Goal: Task Accomplishment & Management: Use online tool/utility

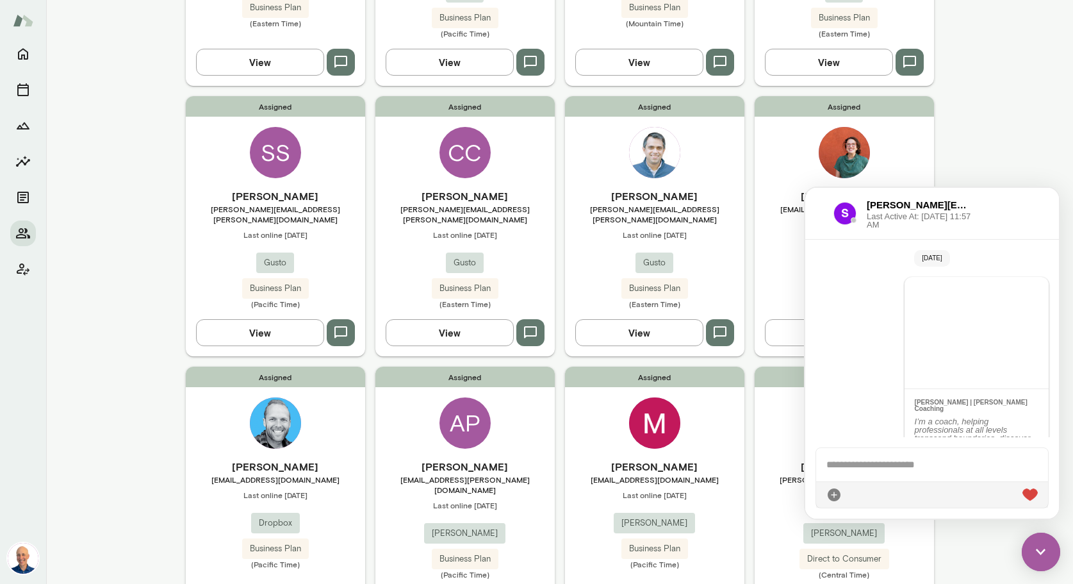
scroll to position [1035, 0]
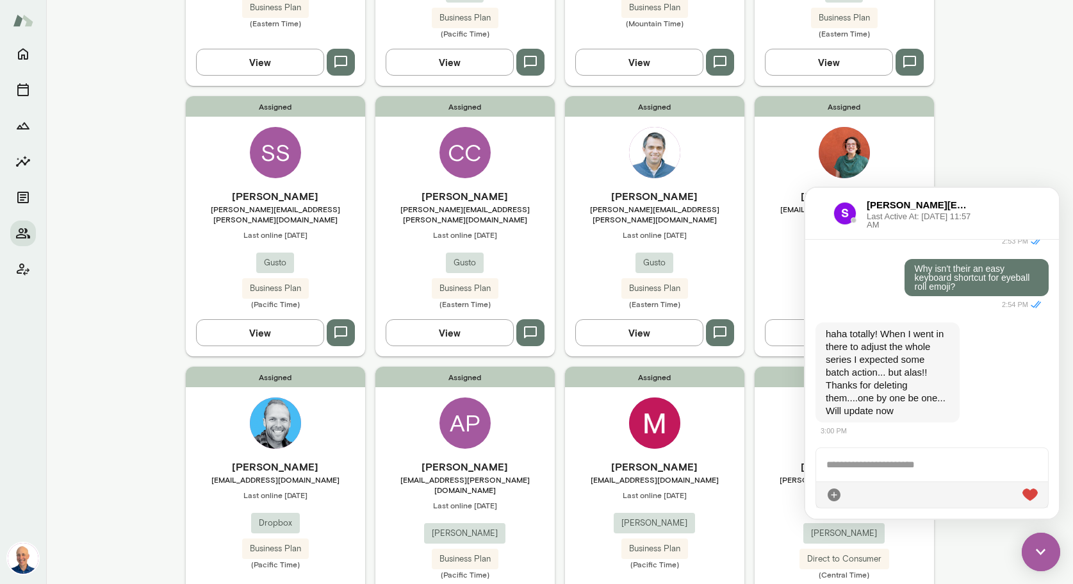
click at [815, 216] on div at bounding box center [819, 213] width 8 height 15
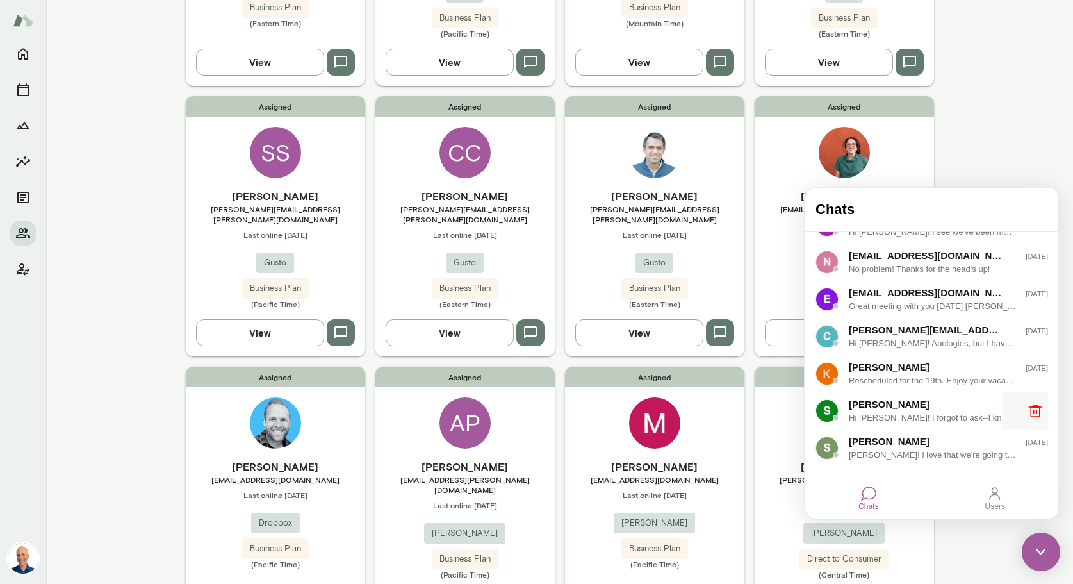
scroll to position [250, 0]
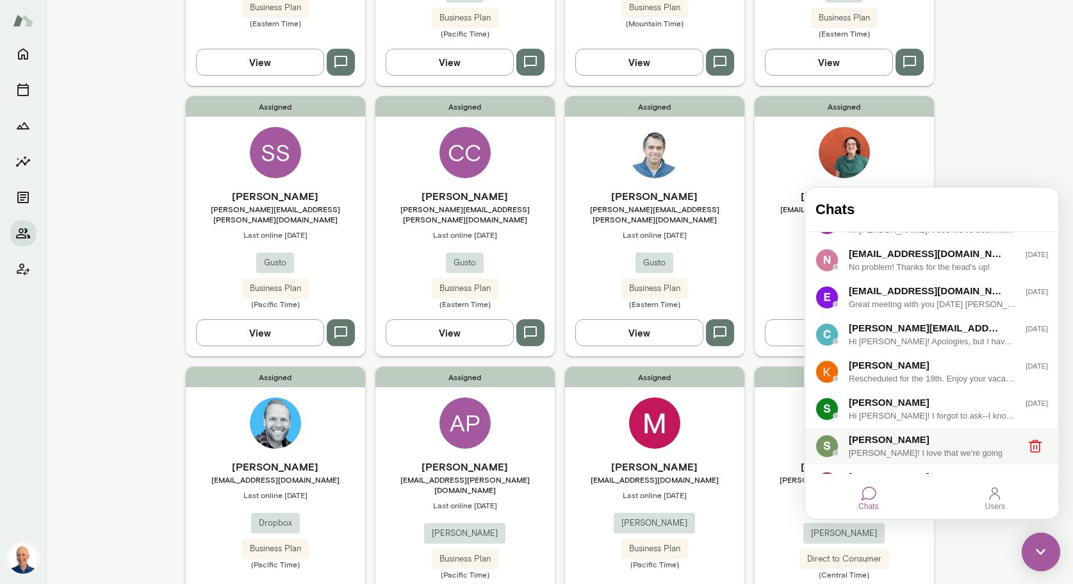
click at [924, 439] on div "Sarah Jacobson" at bounding box center [926, 439] width 154 height 14
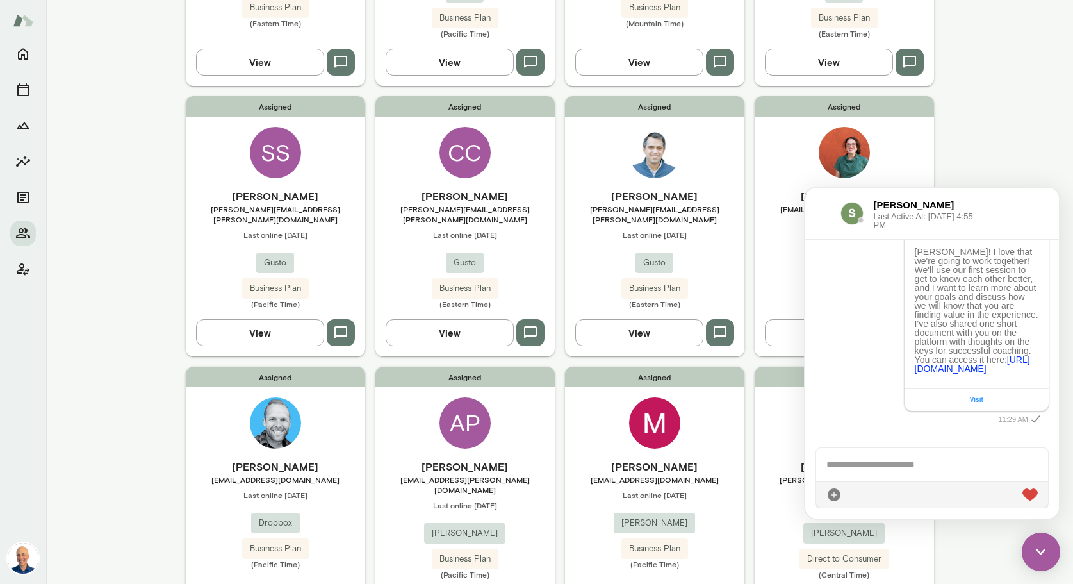
scroll to position [130, 0]
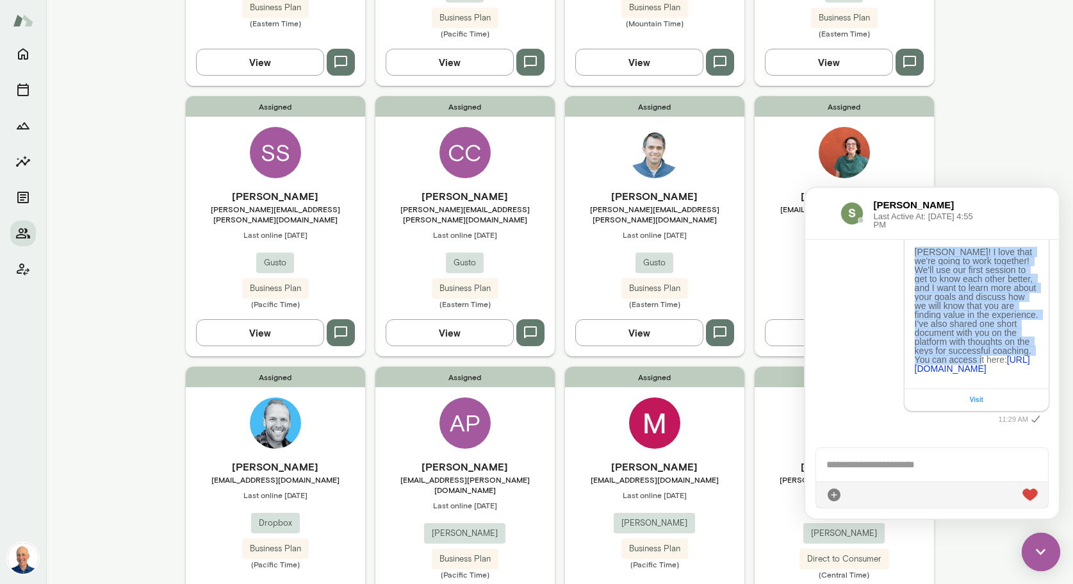
drag, startPoint x: 913, startPoint y: 284, endPoint x: 1007, endPoint y: 391, distance: 142.0
click at [1007, 373] on p "Sarah! I love that we're going to work together! We'll use our first session to…" at bounding box center [977, 310] width 124 height 126
click at [959, 341] on p "Sarah! I love that we're going to work together! We'll use our first session to…" at bounding box center [977, 310] width 124 height 126
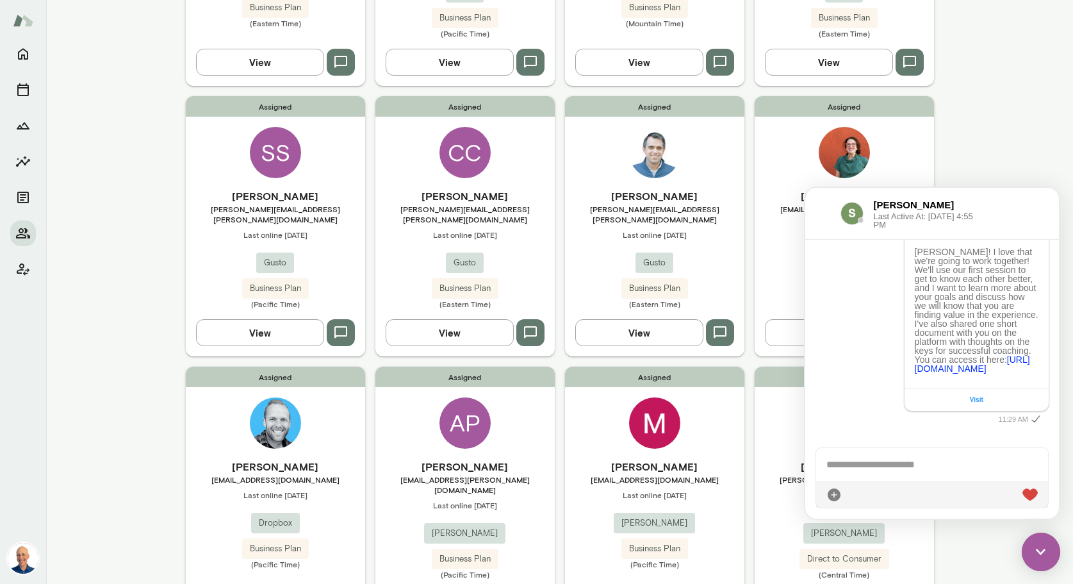
drag, startPoint x: 941, startPoint y: 283, endPoint x: 967, endPoint y: 429, distance: 147.7
click at [967, 373] on p "Sarah! I love that we're going to work together! We'll use our first session to…" at bounding box center [977, 310] width 124 height 126
copy p "I love that we're going to work together! We'll use our first session to get to…"
click at [329, 131] on div "Assigned SS Scott Stonehocker scott.stonehocker@gusto.com Last online September…" at bounding box center [275, 226] width 179 height 260
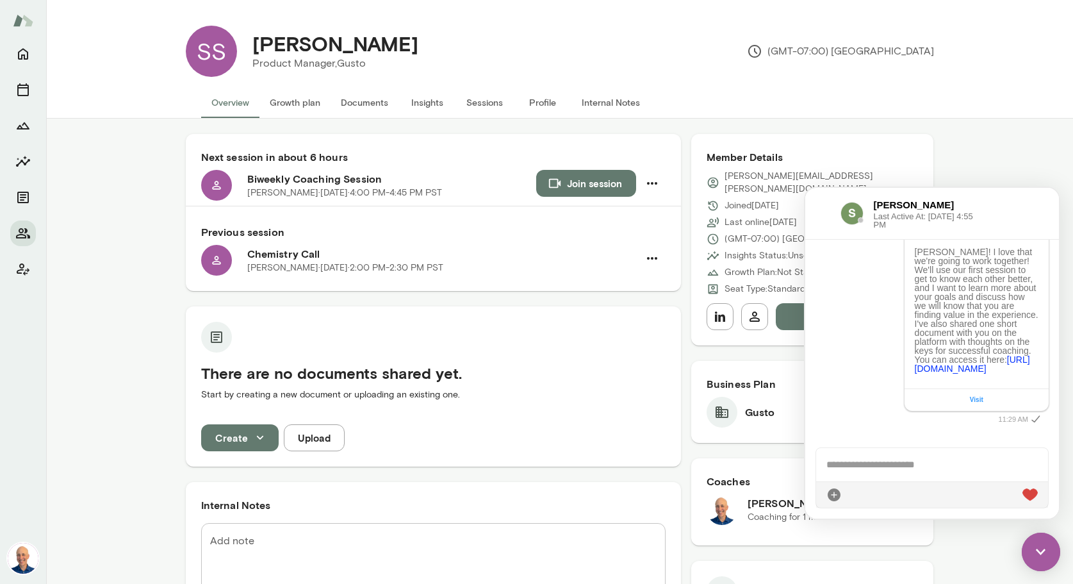
click at [362, 102] on button "Documents" at bounding box center [365, 102] width 68 height 31
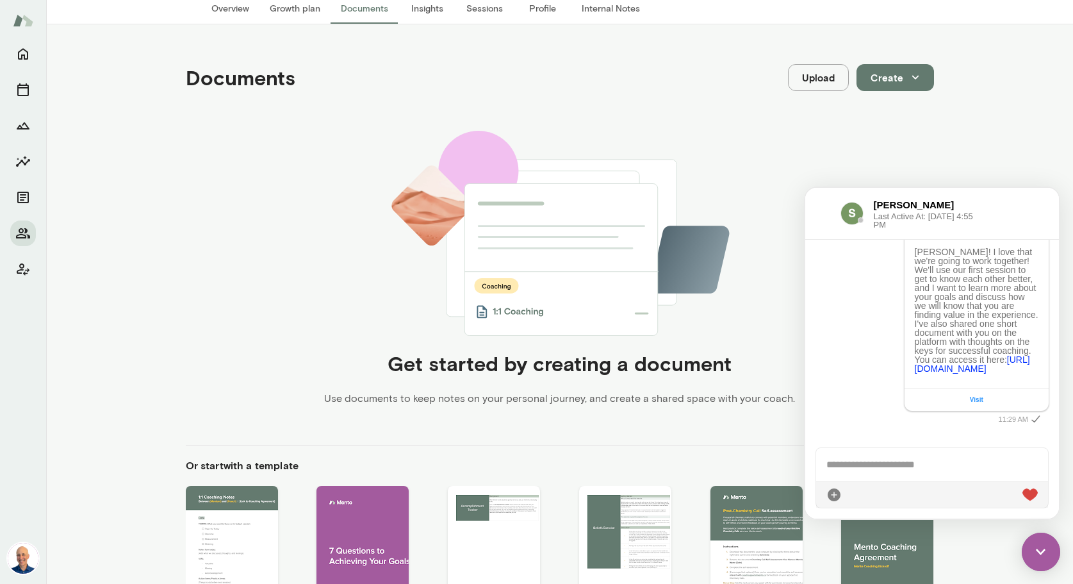
scroll to position [235, 0]
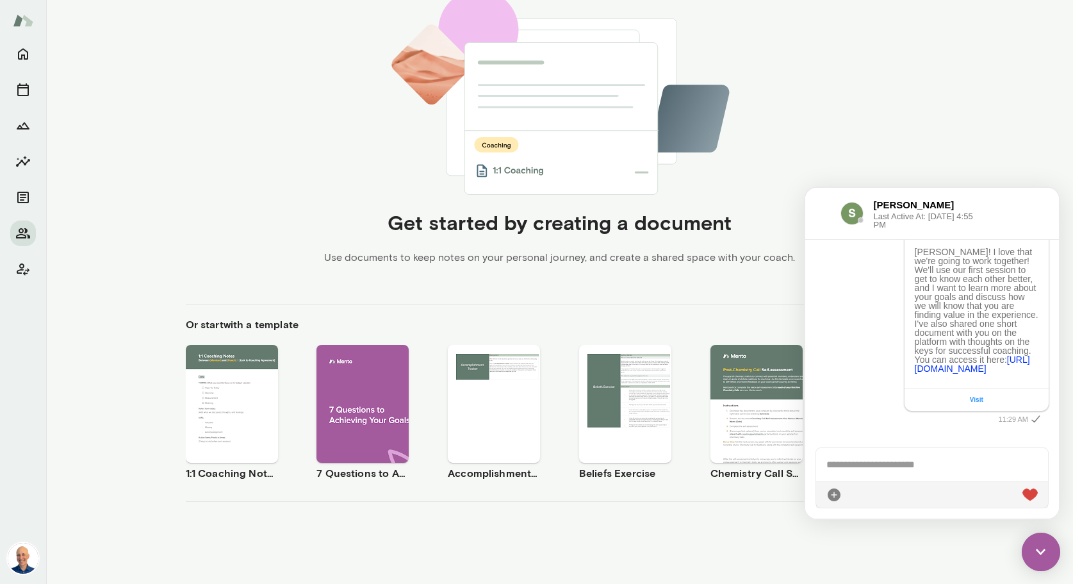
click at [822, 218] on div at bounding box center [822, 213] width 15 height 15
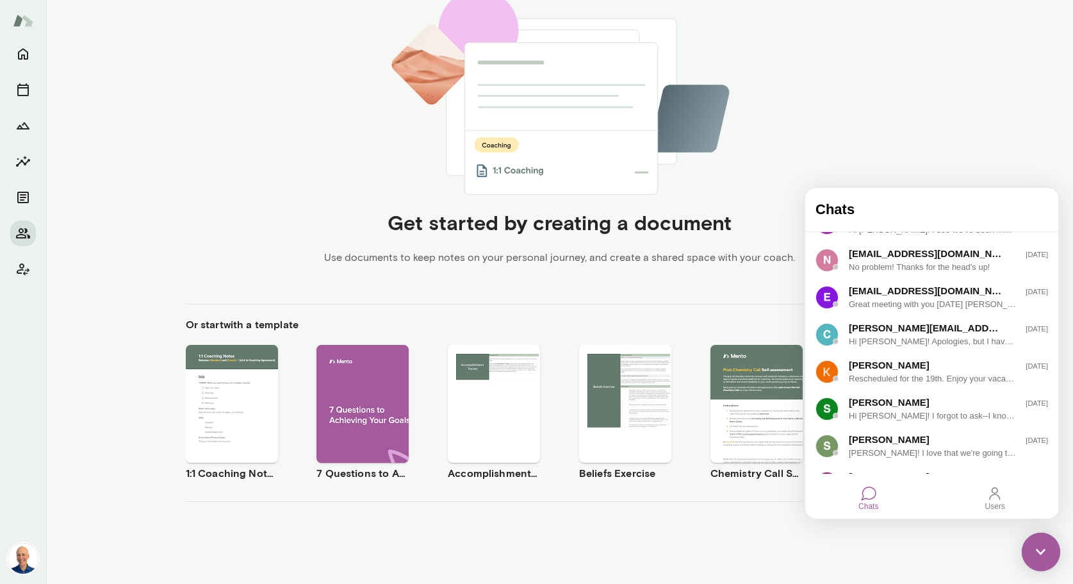
click at [727, 193] on img at bounding box center [559, 92] width 343 height 204
click at [1038, 552] on img at bounding box center [1041, 551] width 38 height 38
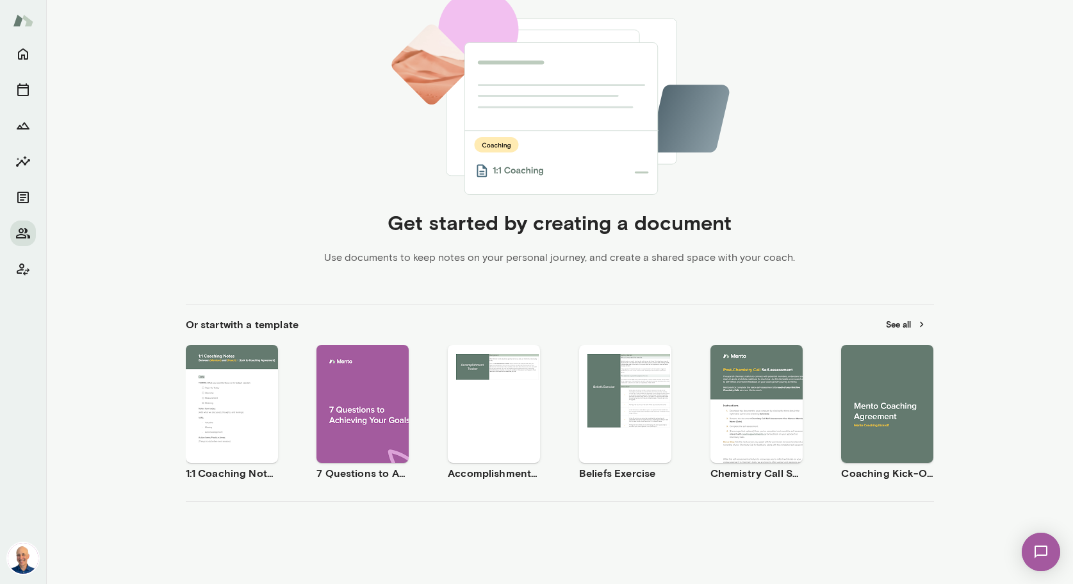
click at [885, 365] on div "Use template Preview" at bounding box center [887, 404] width 92 height 118
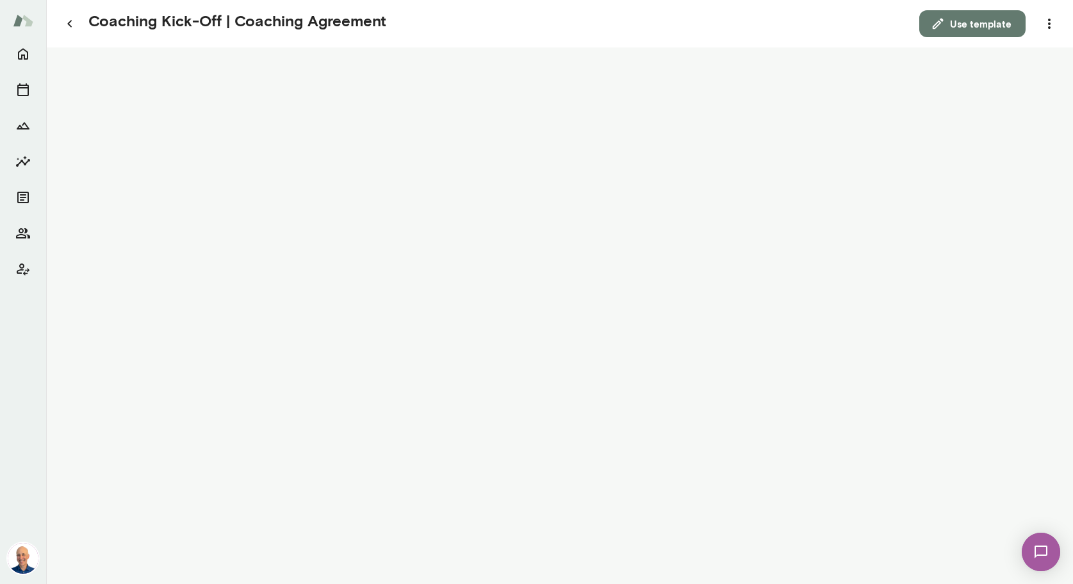
click at [982, 24] on button "Use template" at bounding box center [972, 23] width 106 height 27
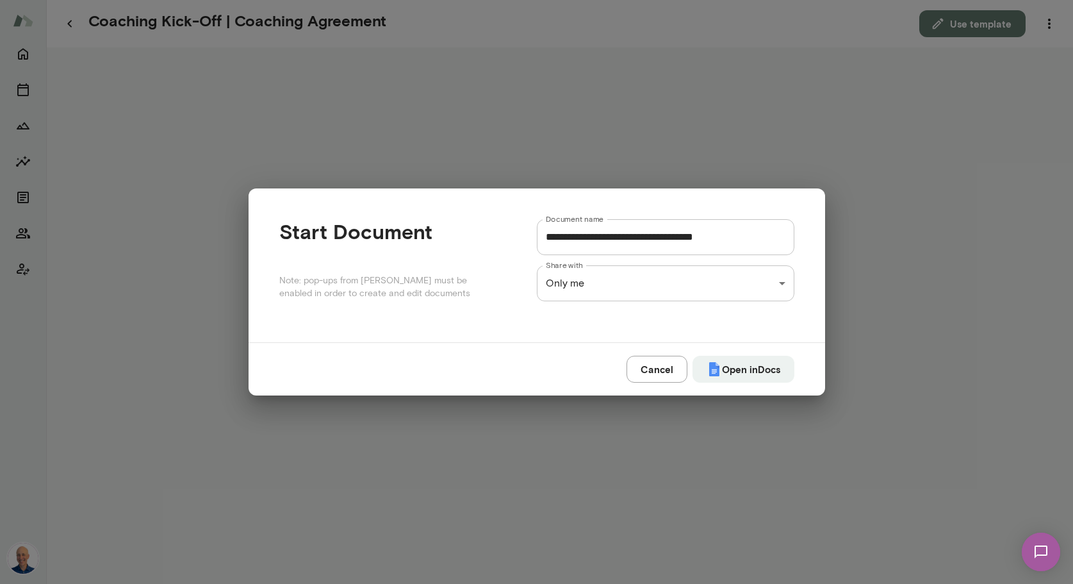
click at [782, 0] on div "**********" at bounding box center [536, 0] width 1073 height 0
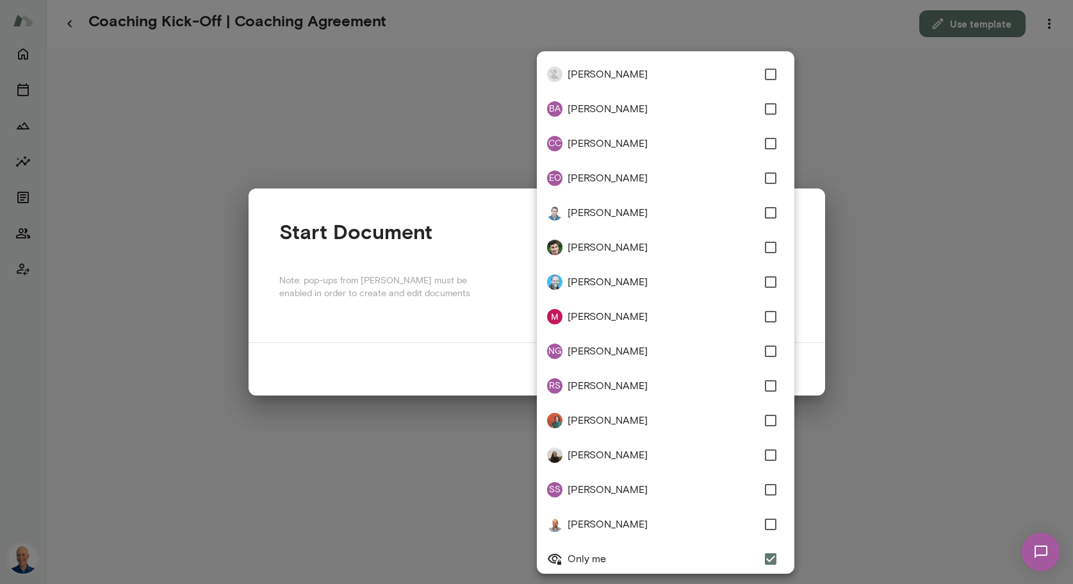
scroll to position [106, 0]
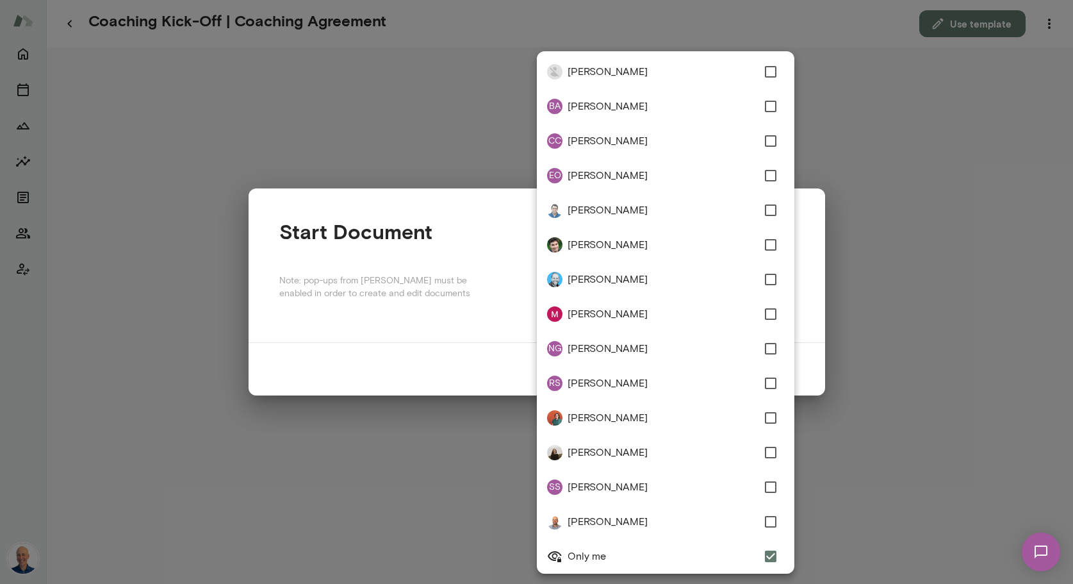
type input "**********"
click at [1006, 377] on div at bounding box center [536, 292] width 1073 height 584
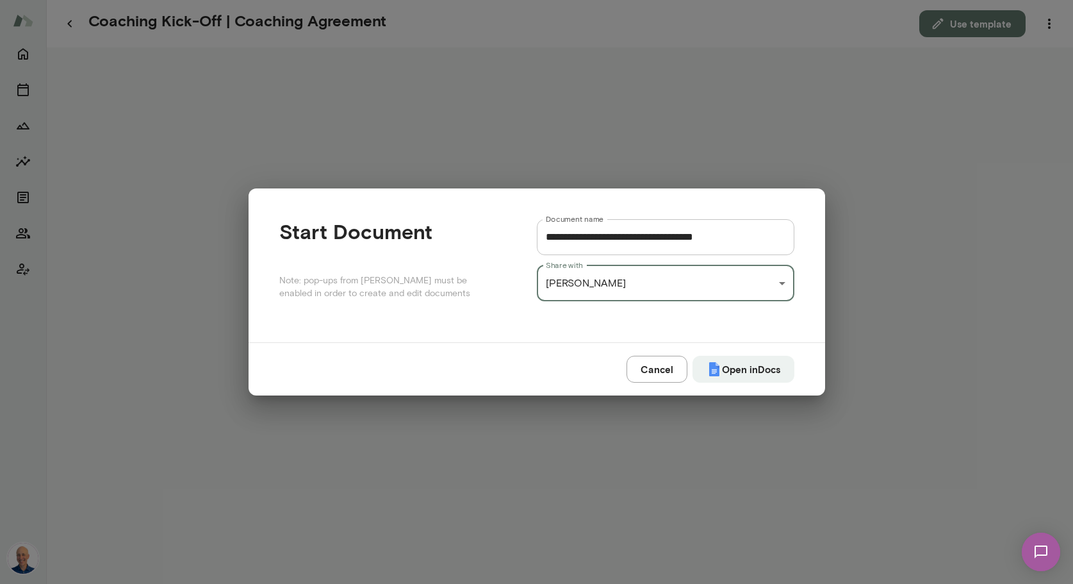
drag, startPoint x: 721, startPoint y: 370, endPoint x: 756, endPoint y: 375, distance: 36.3
click at [721, 370] on button "Open in Docs" at bounding box center [743, 368] width 102 height 27
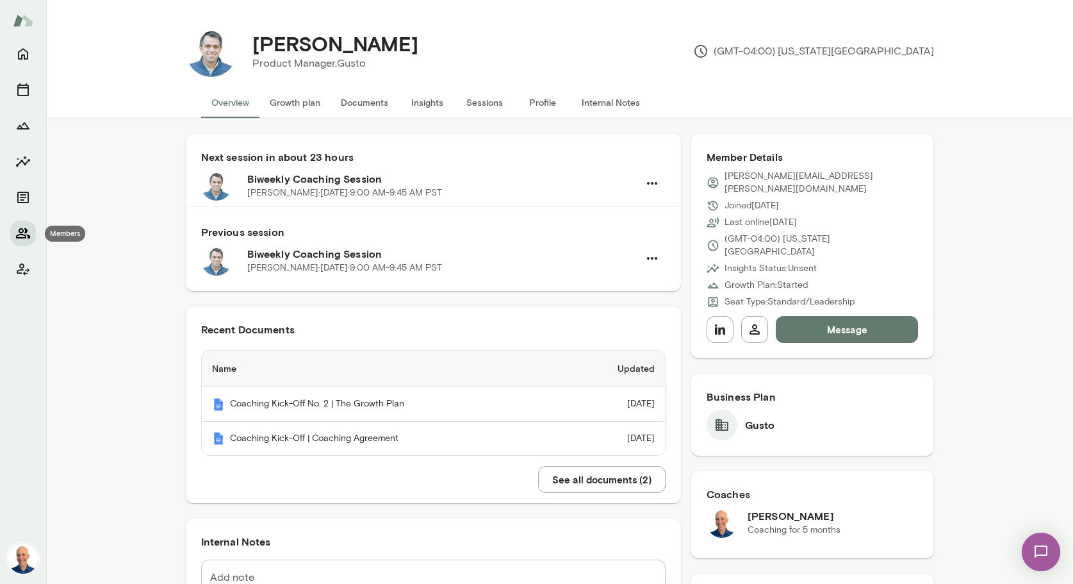
click at [20, 232] on icon "Members" at bounding box center [22, 232] width 15 height 15
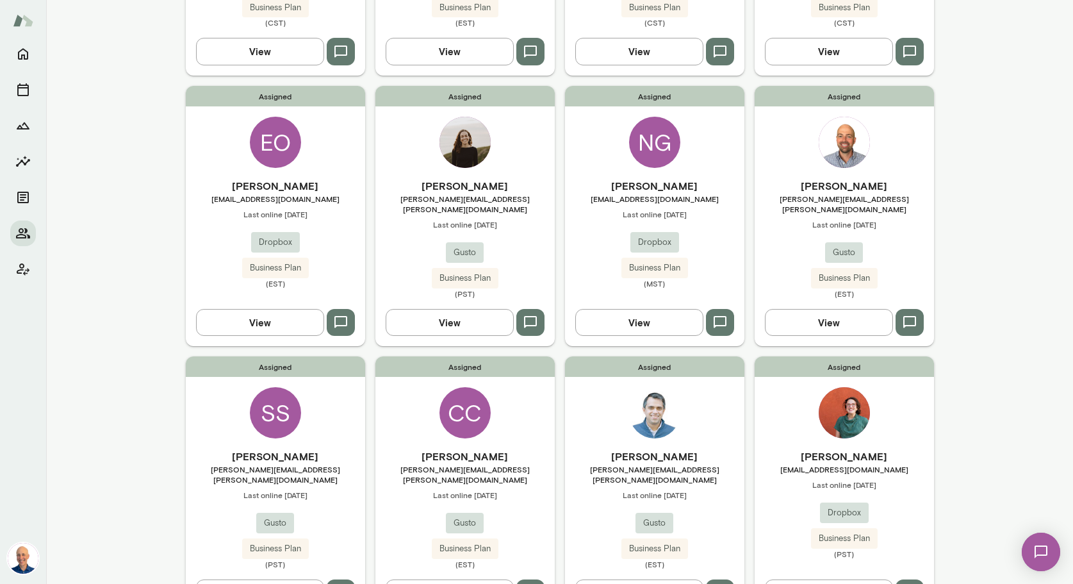
scroll to position [352, 0]
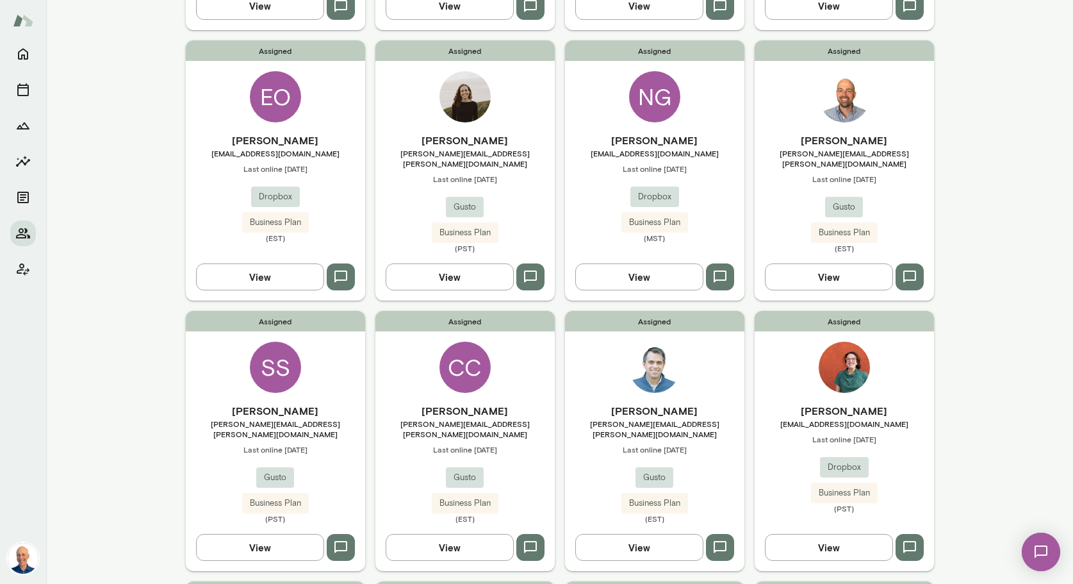
click at [530, 202] on div "Sarah Jacobson sarah.jacobson@gusto.com Last online September 4 Gusto Business …" at bounding box center [464, 193] width 179 height 120
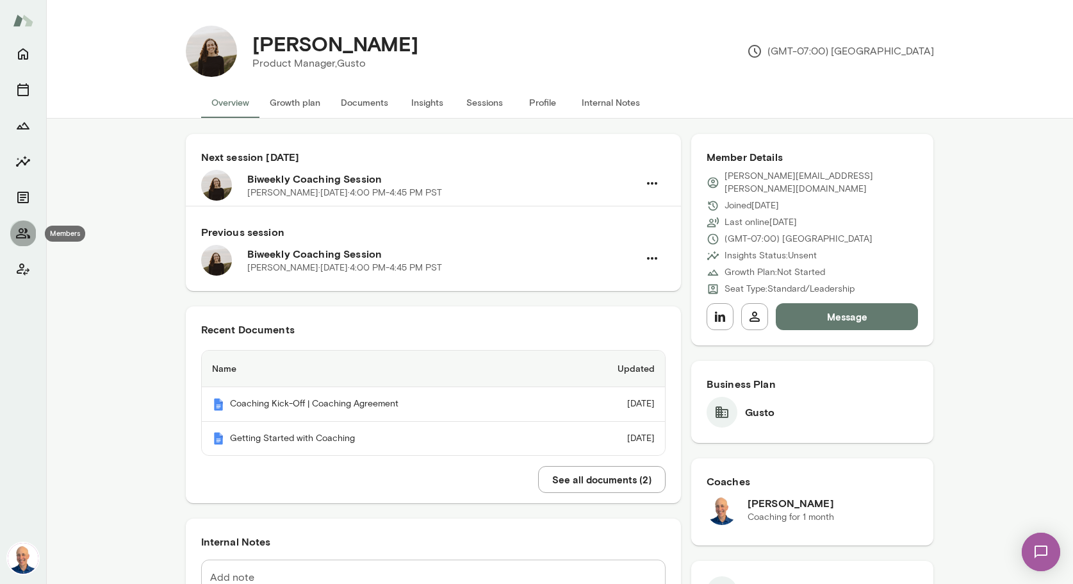
drag, startPoint x: 23, startPoint y: 225, endPoint x: 37, endPoint y: 226, distance: 14.1
click at [22, 225] on icon "Members" at bounding box center [22, 232] width 15 height 15
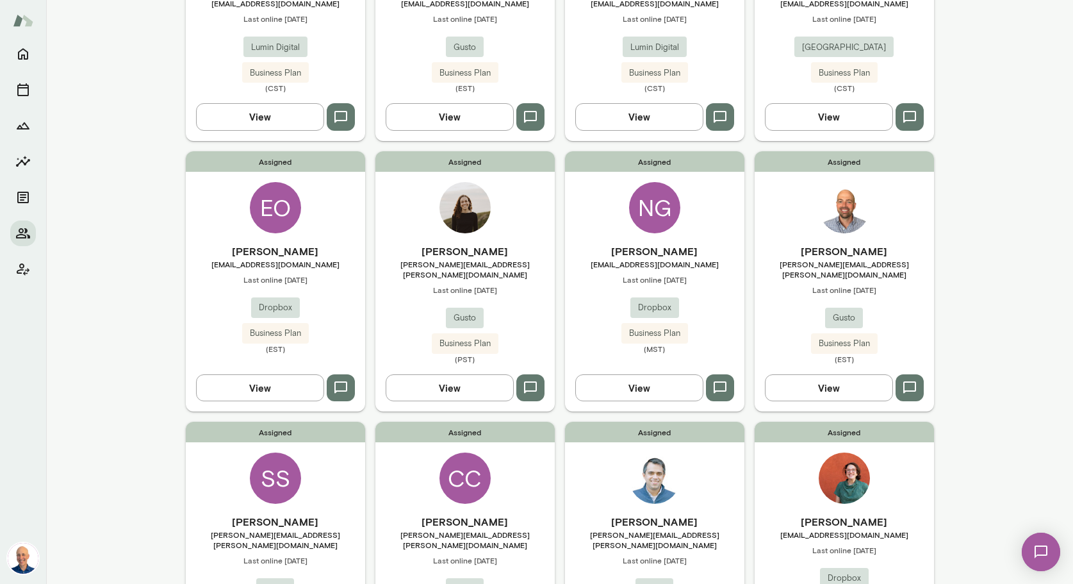
scroll to position [242, 0]
click at [338, 485] on div "Assigned SS Scott Stonehocker scott.stonehocker@gusto.com Last online September…" at bounding box center [275, 551] width 179 height 260
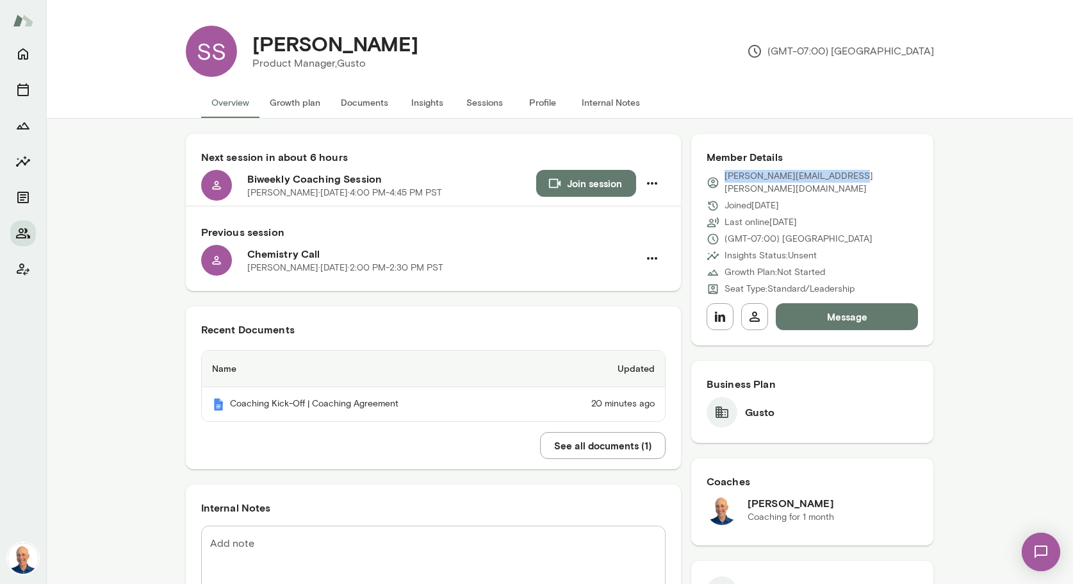
drag, startPoint x: 846, startPoint y: 177, endPoint x: 728, endPoint y: 177, distance: 118.5
click at [724, 176] on p "[PERSON_NAME][EMAIL_ADDRESS][PERSON_NAME][DOMAIN_NAME]" at bounding box center [821, 183] width 194 height 26
copy p "[PERSON_NAME][EMAIL_ADDRESS][PERSON_NAME][DOMAIN_NAME]"
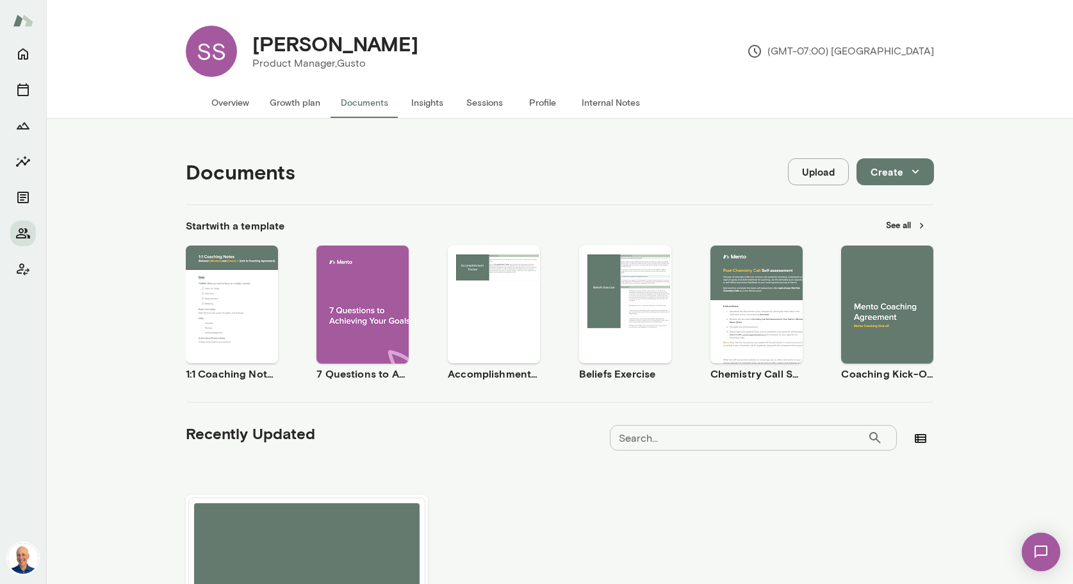
click at [245, 102] on button "Overview" at bounding box center [230, 102] width 58 height 31
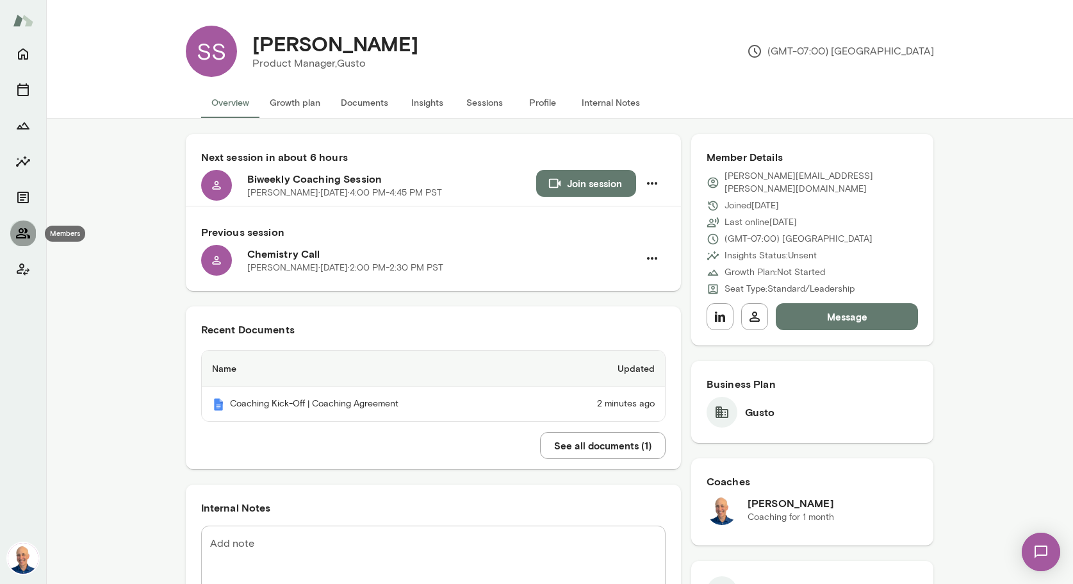
click at [26, 234] on icon "Members" at bounding box center [22, 232] width 15 height 15
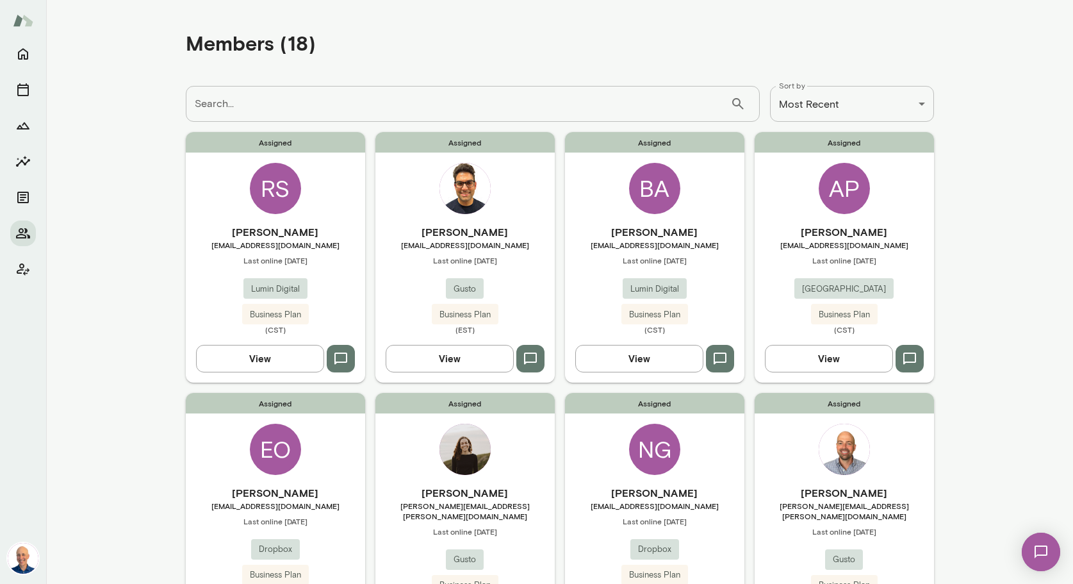
click at [521, 452] on div "Assigned Sarah Jacobson sarah.jacobson@gusto.com Last online September 4 Gusto …" at bounding box center [464, 523] width 179 height 260
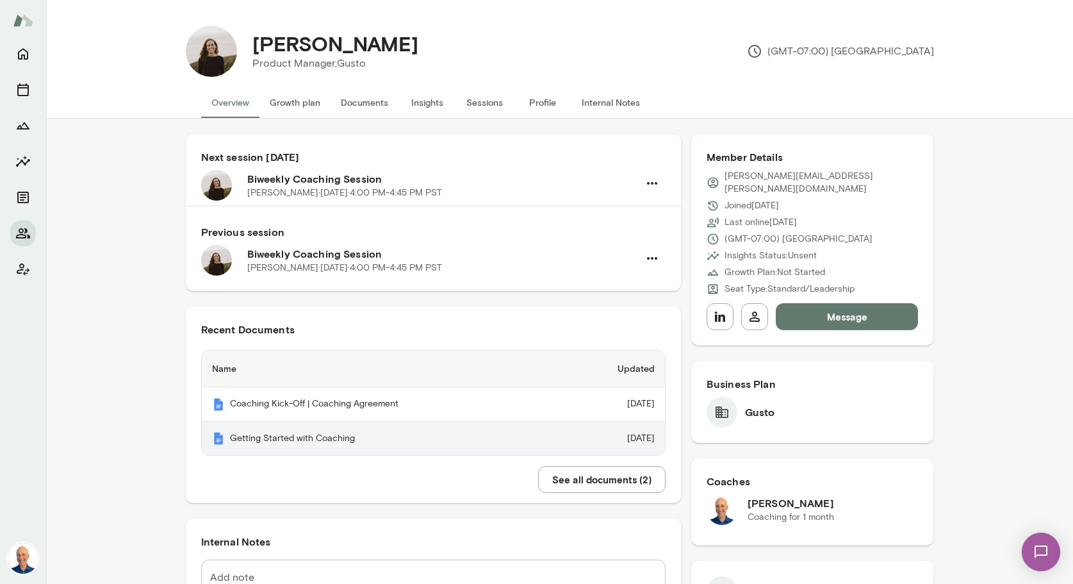
click at [368, 443] on th "Getting Started with Coaching" at bounding box center [383, 438] width 363 height 34
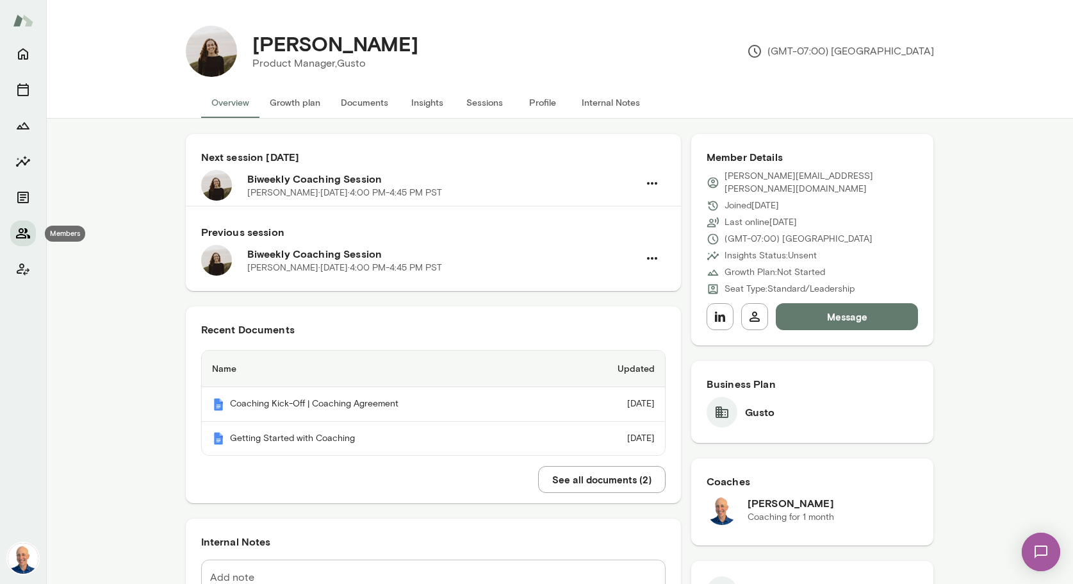
click at [24, 231] on icon "Members" at bounding box center [22, 232] width 15 height 15
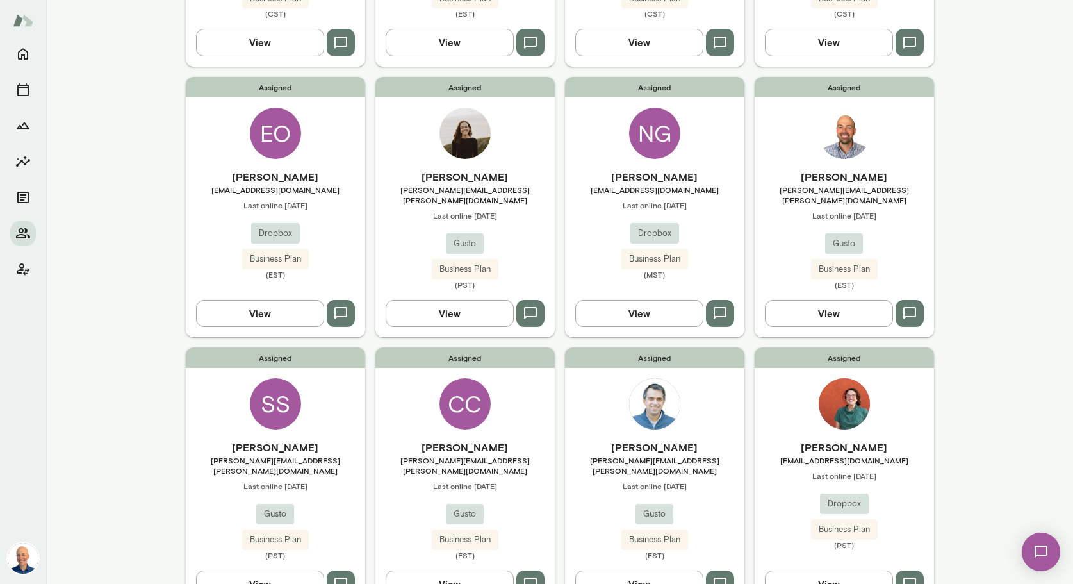
scroll to position [319, 0]
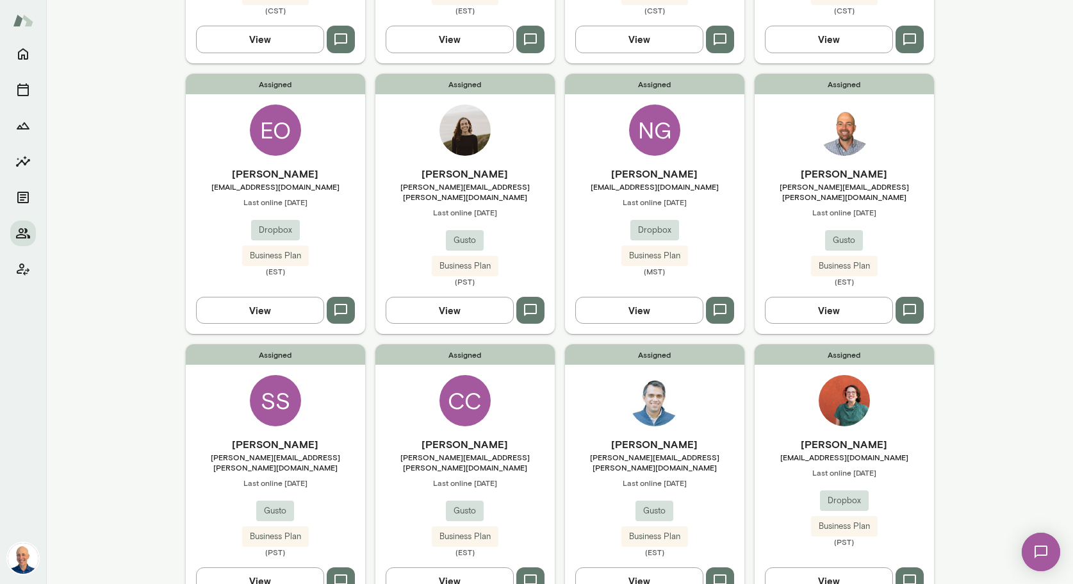
click at [341, 411] on div "Assigned SS Scott Stonehocker scott.stonehocker@gusto.com Last online September…" at bounding box center [275, 474] width 179 height 260
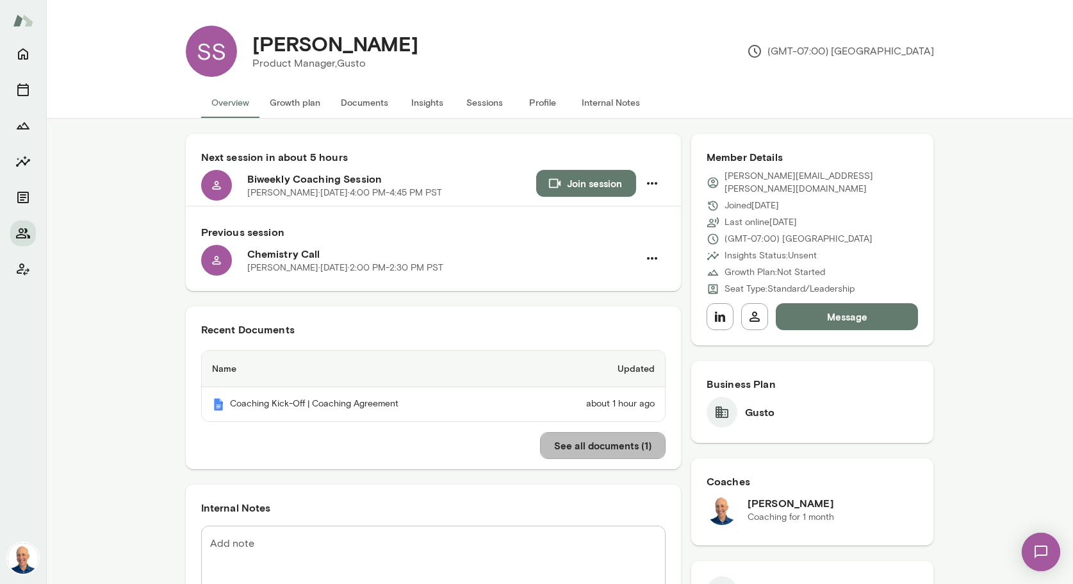
click at [585, 446] on button "See all documents ( 1 )" at bounding box center [603, 445] width 126 height 27
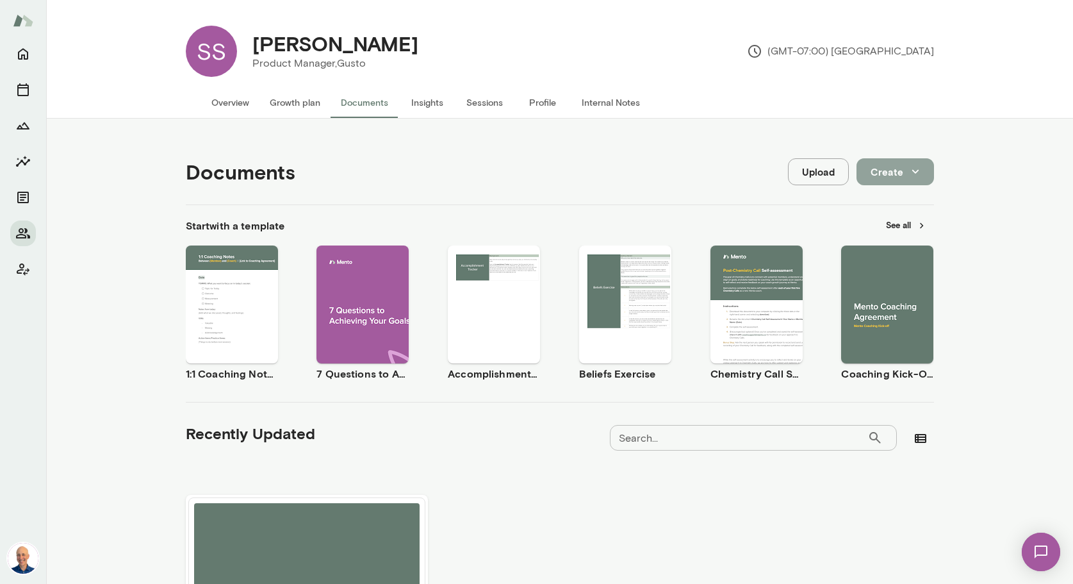
click at [910, 170] on icon "button" at bounding box center [915, 172] width 14 height 14
click at [911, 205] on li "Document" at bounding box center [907, 201] width 99 height 23
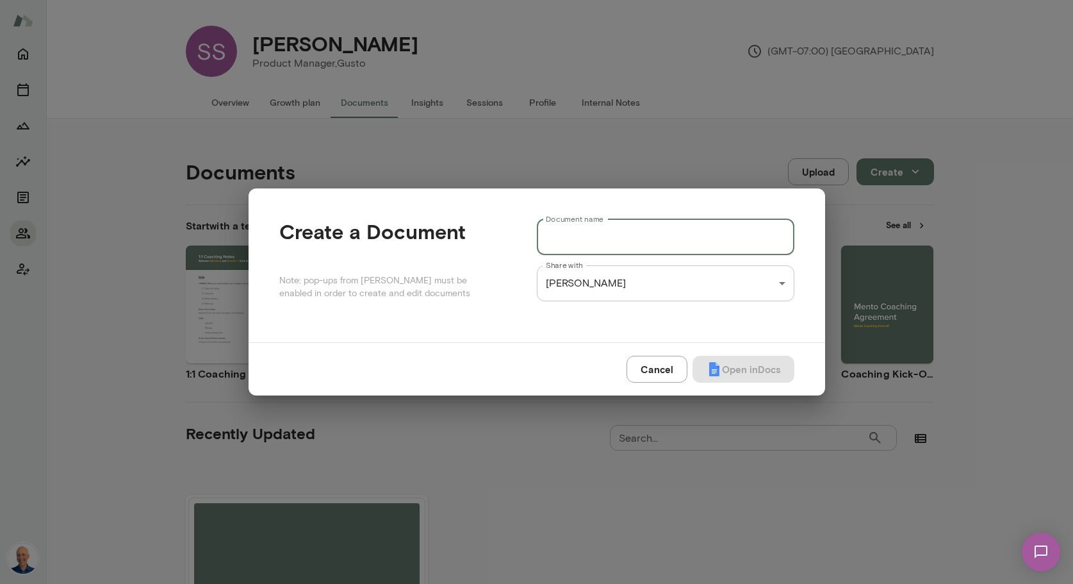
click at [598, 234] on input "Document name" at bounding box center [665, 237] width 257 height 36
paste input "**********"
type input "**********"
click at [756, 363] on button "Open in Docs" at bounding box center [743, 368] width 102 height 27
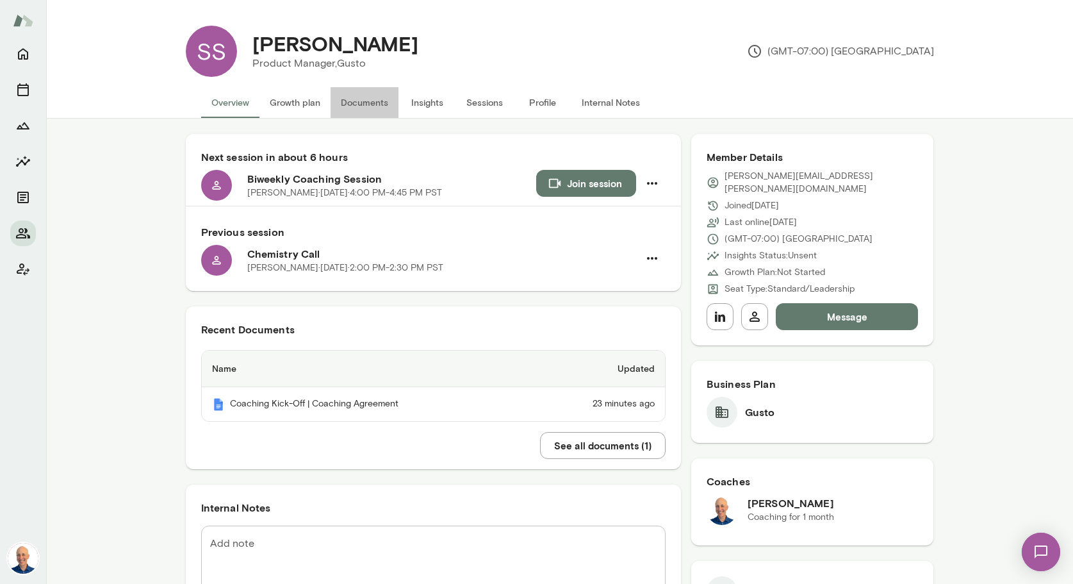
click at [376, 102] on button "Documents" at bounding box center [365, 102] width 68 height 31
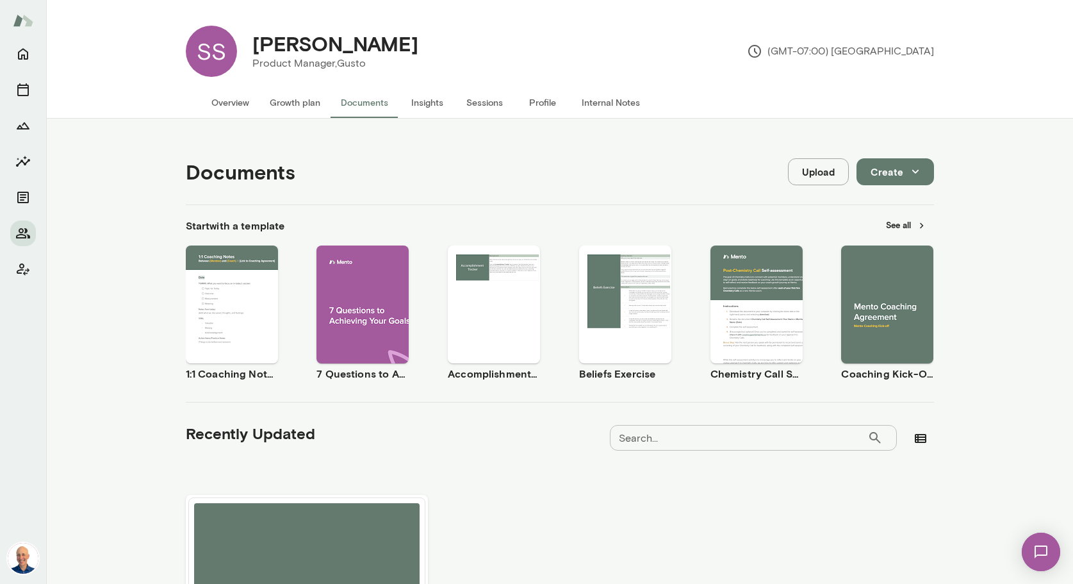
click at [243, 104] on button "Overview" at bounding box center [230, 102] width 58 height 31
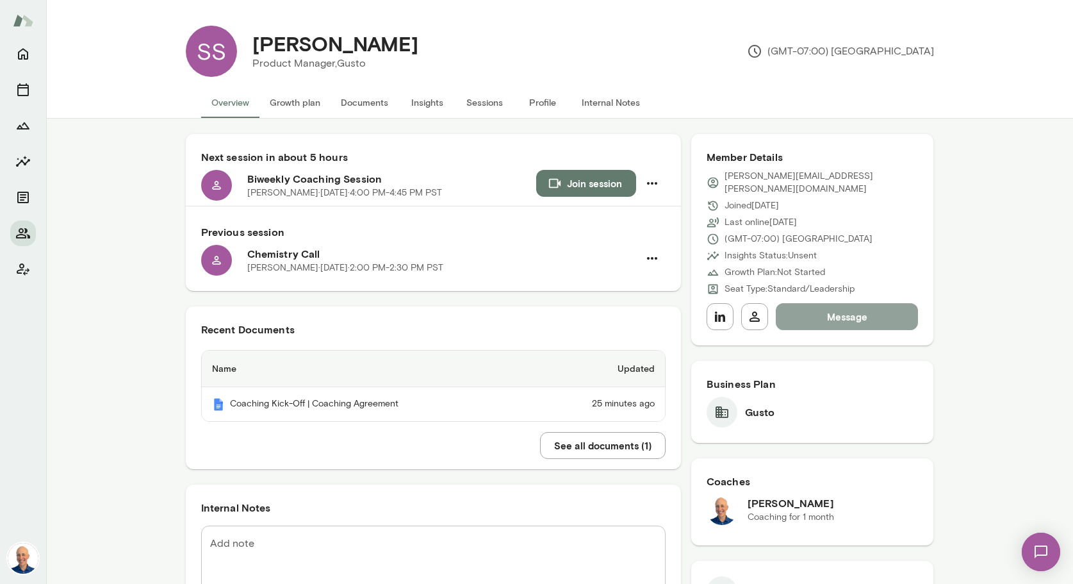
click at [869, 308] on button "Message" at bounding box center [847, 316] width 143 height 27
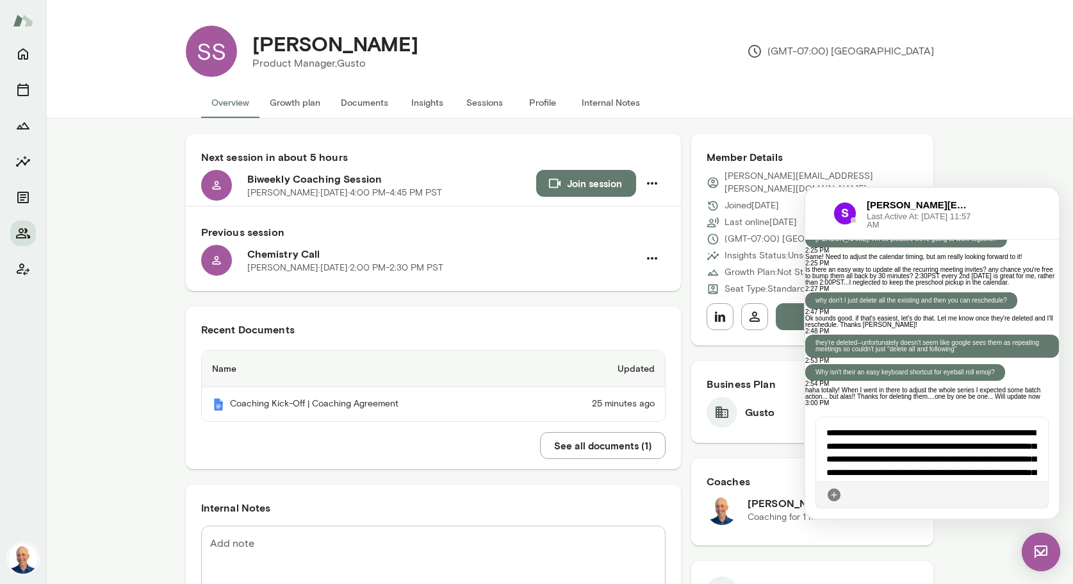
scroll to position [1066, 0]
click at [1038, 494] on icon at bounding box center [1038, 494] width 0 height 0
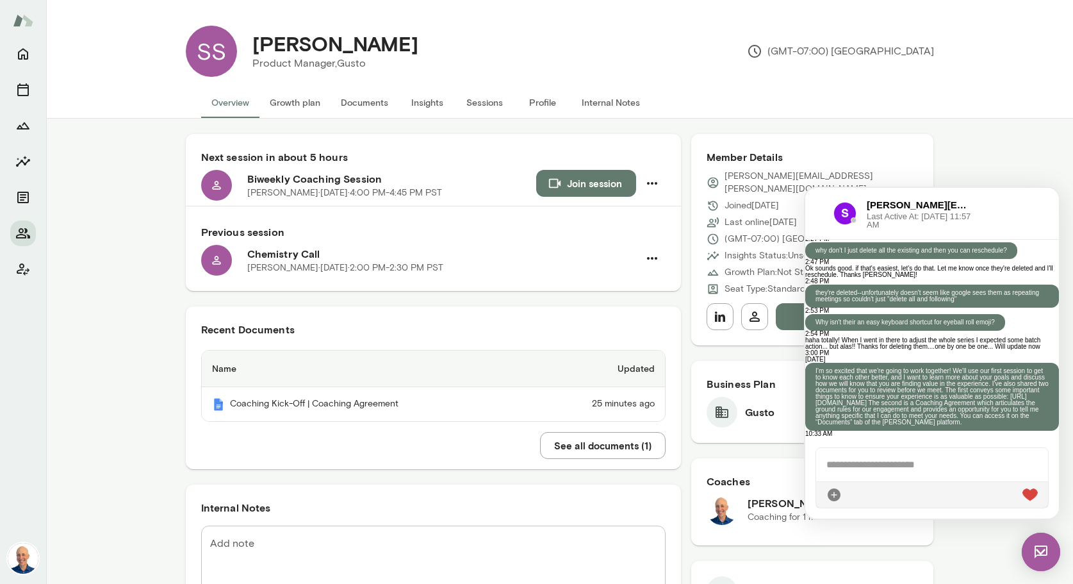
scroll to position [1555, 0]
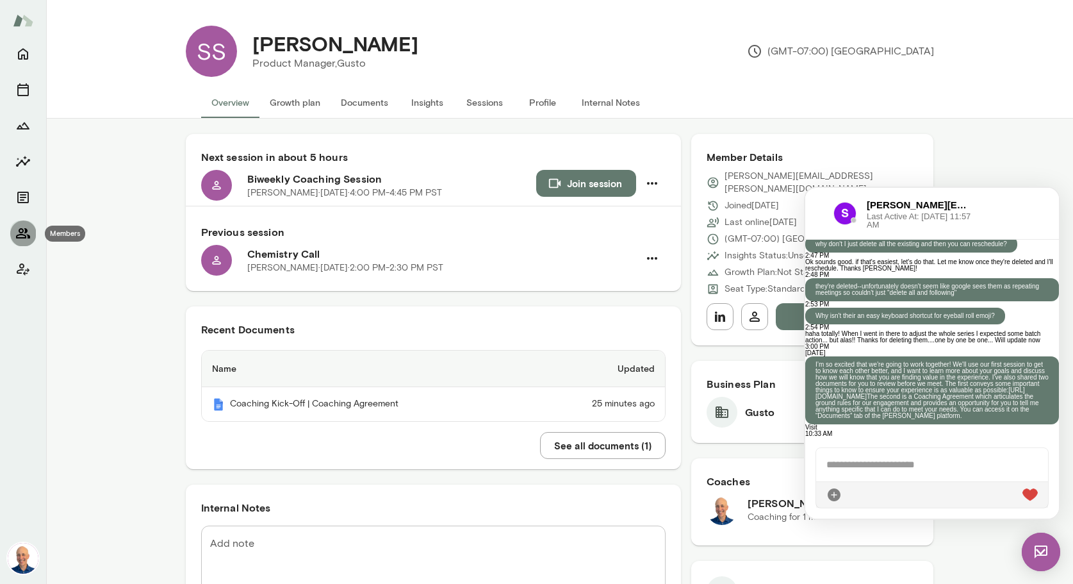
click at [26, 232] on icon "Members" at bounding box center [23, 233] width 14 height 10
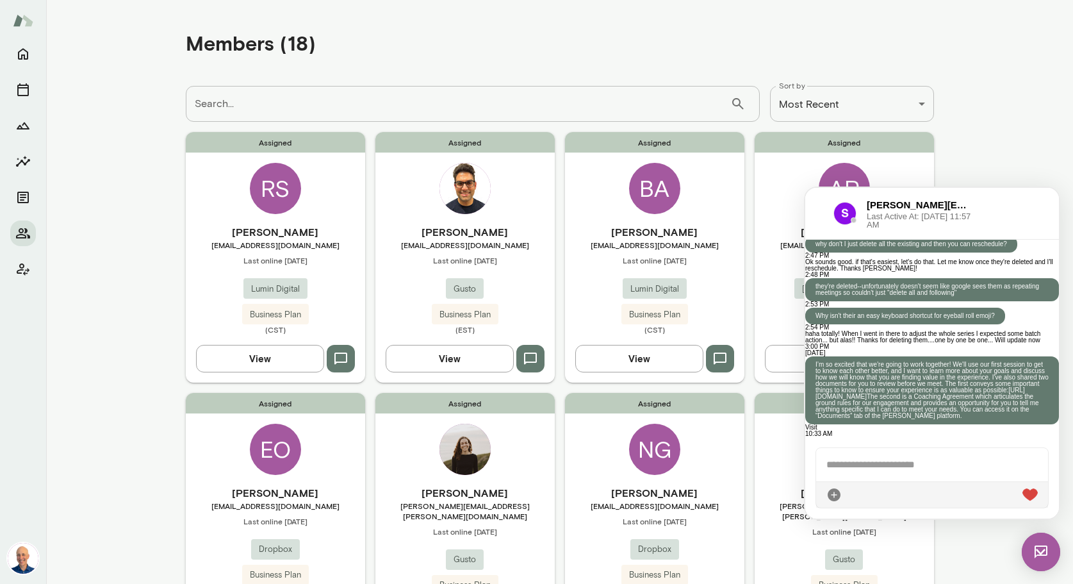
click at [813, 215] on div "scott.stonehocker@gusto.com Last Active At: 23rd Sep 2025, 11:57 AM" at bounding box center [932, 214] width 254 height 52
click at [821, 210] on div at bounding box center [819, 213] width 8 height 15
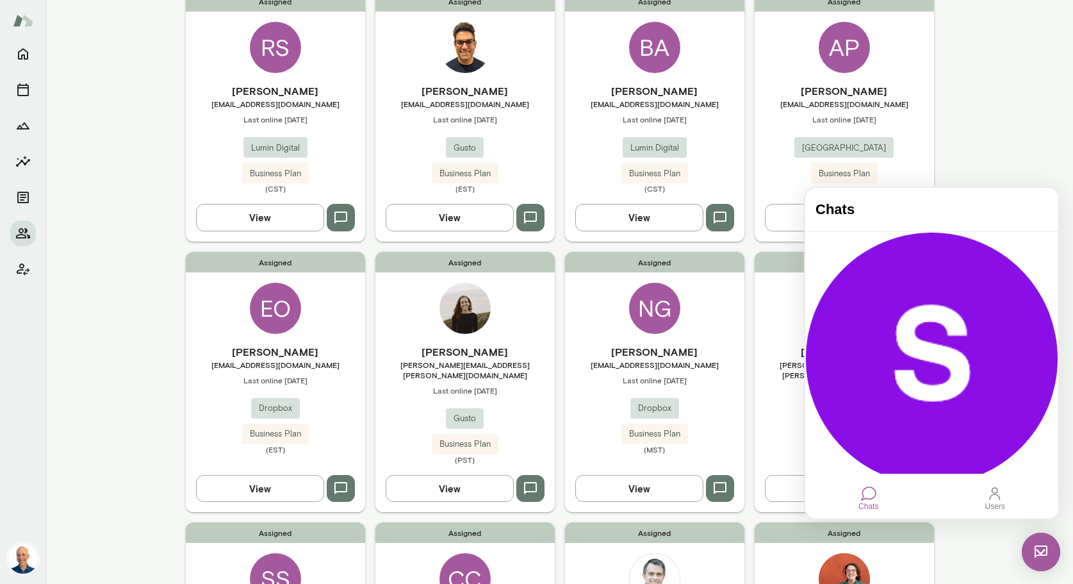
scroll to position [161, 0]
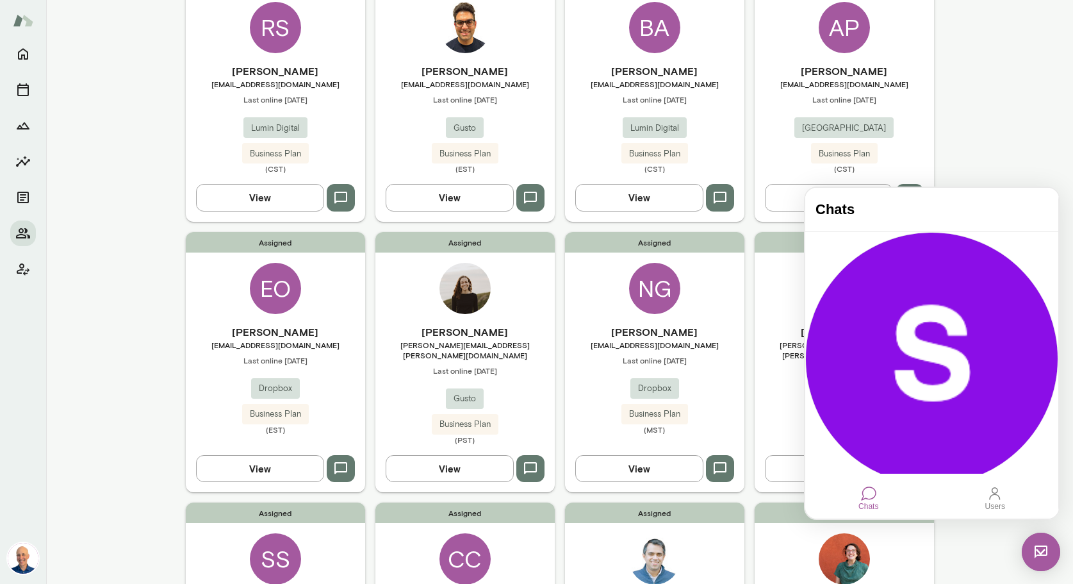
click at [774, 35] on div "Assigned AP Alanna Peters alanna@junipersquare.com Last online September 24 Jun…" at bounding box center [844, 96] width 179 height 250
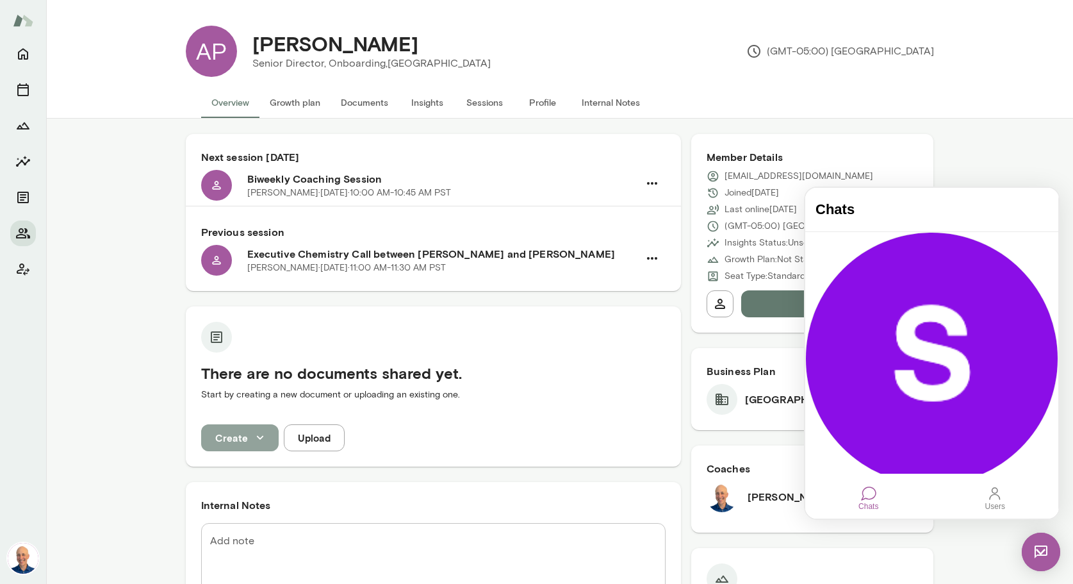
click at [260, 441] on icon "button" at bounding box center [260, 437] width 14 height 14
click at [308, 436] on div at bounding box center [536, 292] width 1073 height 584
click at [308, 436] on button "Upload" at bounding box center [314, 437] width 61 height 27
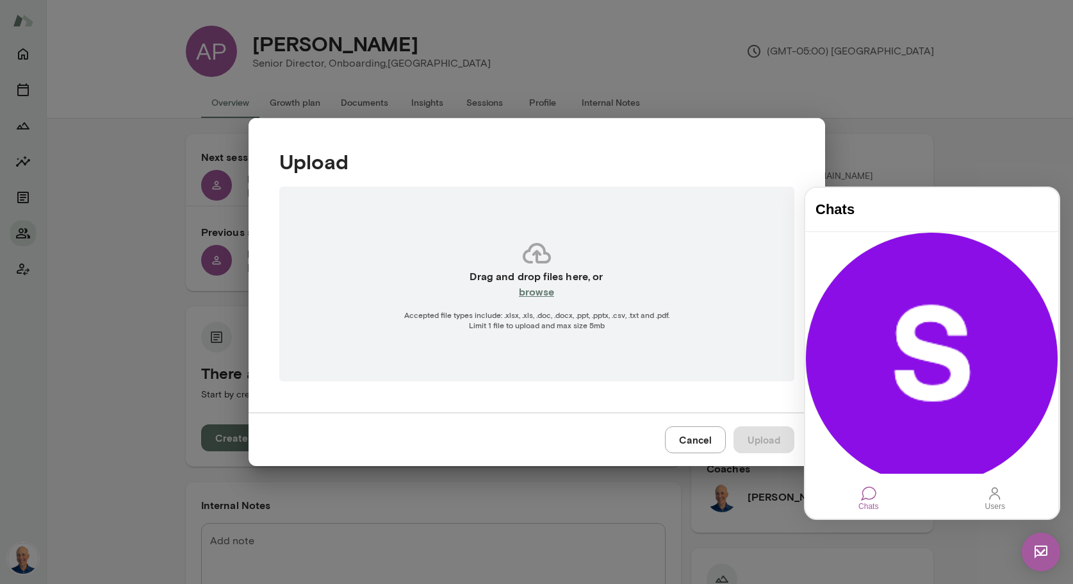
click at [710, 442] on button "Cancel" at bounding box center [695, 439] width 61 height 27
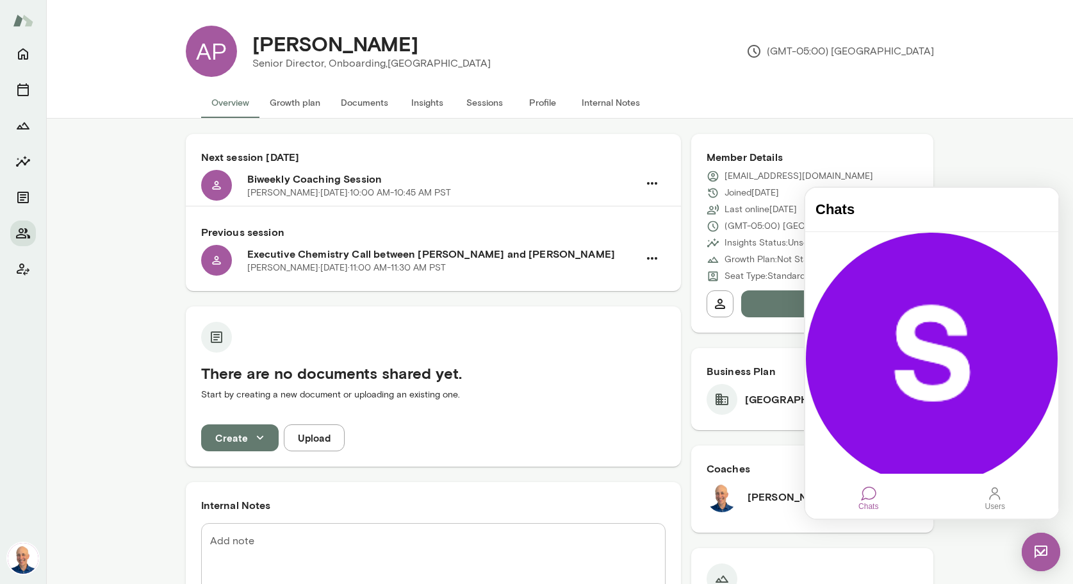
click at [370, 103] on button "Documents" at bounding box center [365, 102] width 68 height 31
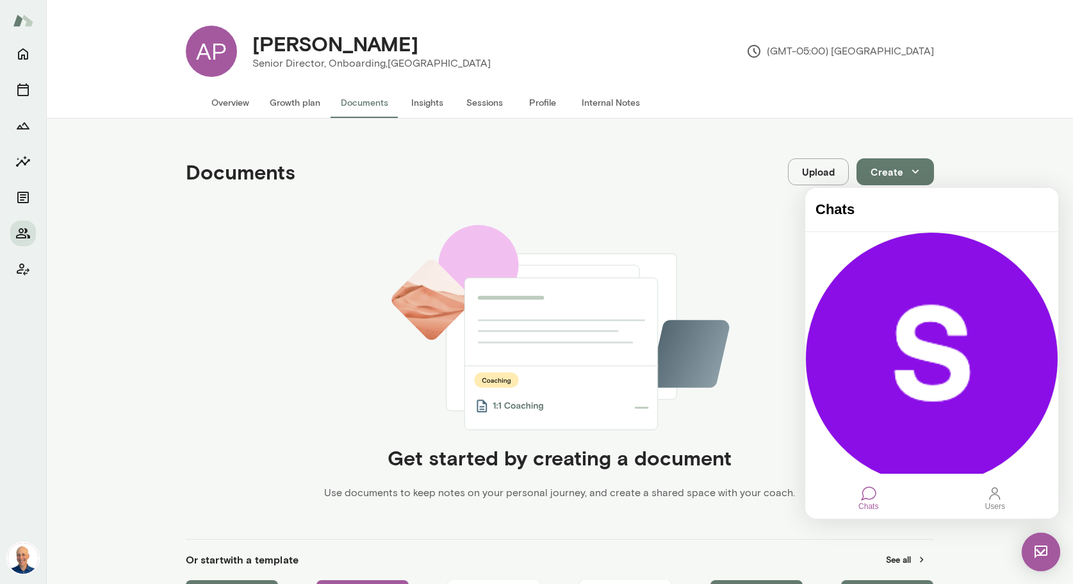
scroll to position [235, 0]
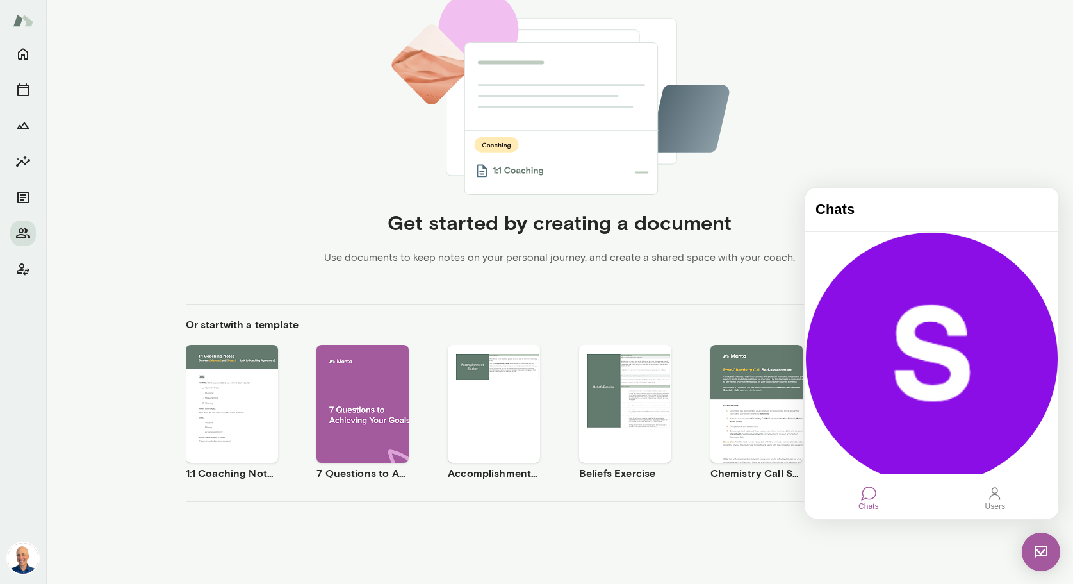
click at [1039, 553] on img at bounding box center [1041, 551] width 38 height 38
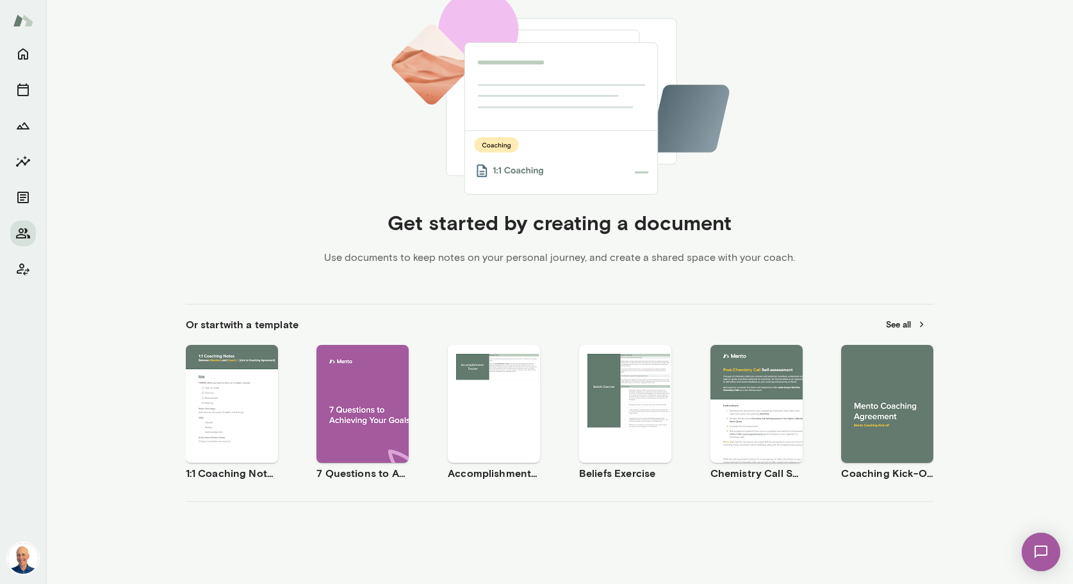
click at [897, 391] on span "Use template" at bounding box center [895, 393] width 47 height 10
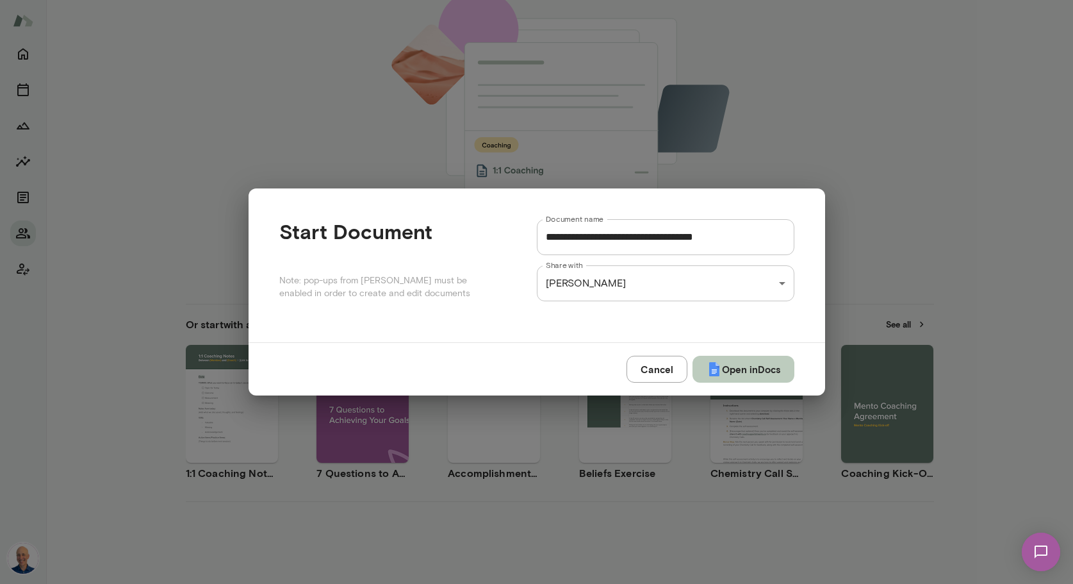
click at [748, 364] on button "Open in Docs" at bounding box center [743, 368] width 102 height 27
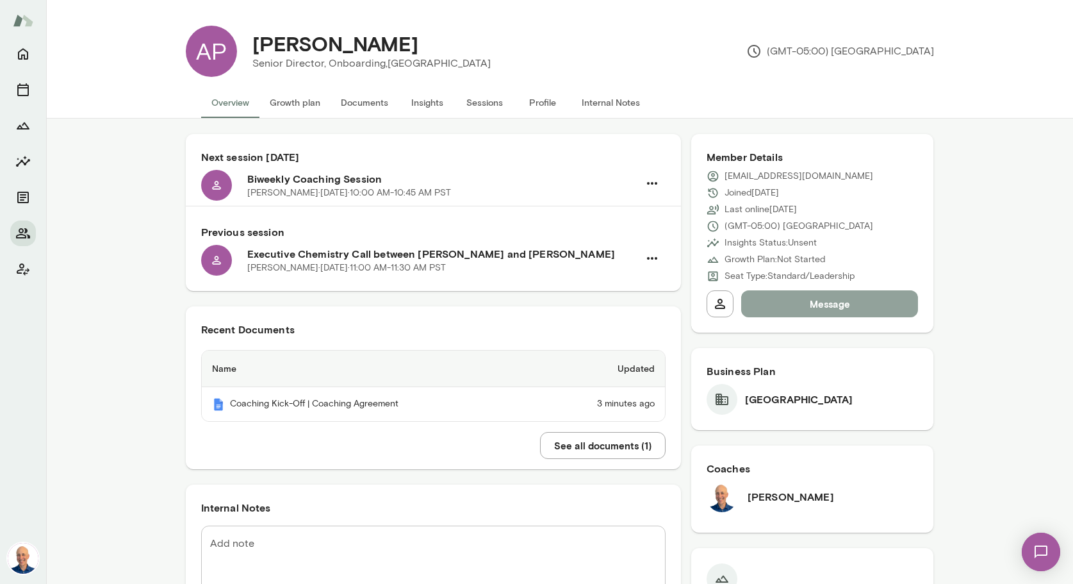
click at [824, 307] on button "Message" at bounding box center [829, 303] width 177 height 27
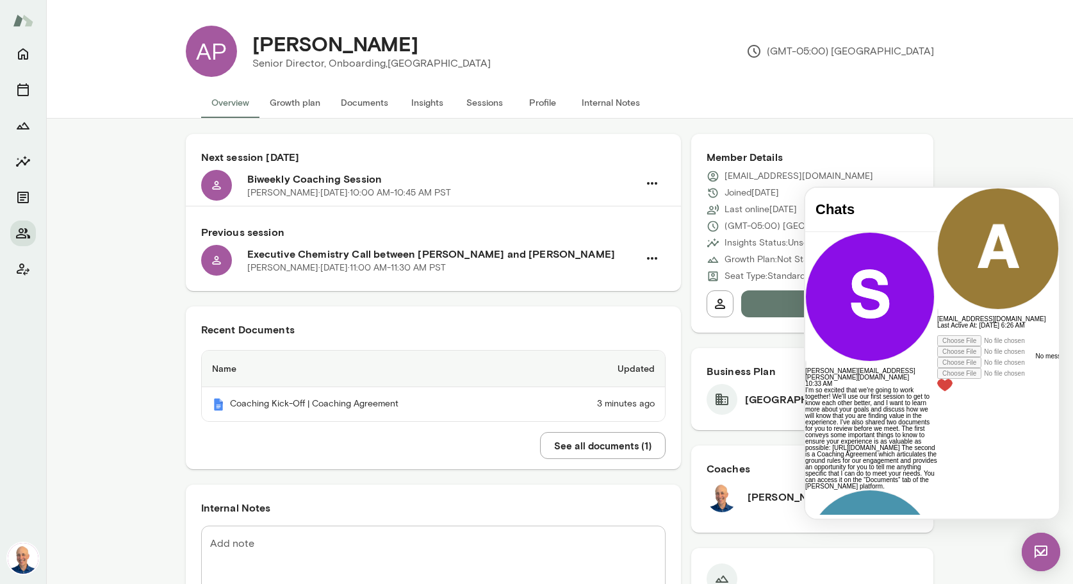
click at [952, 391] on img at bounding box center [944, 385] width 15 height 13
click at [937, 335] on div at bounding box center [998, 332] width 122 height 6
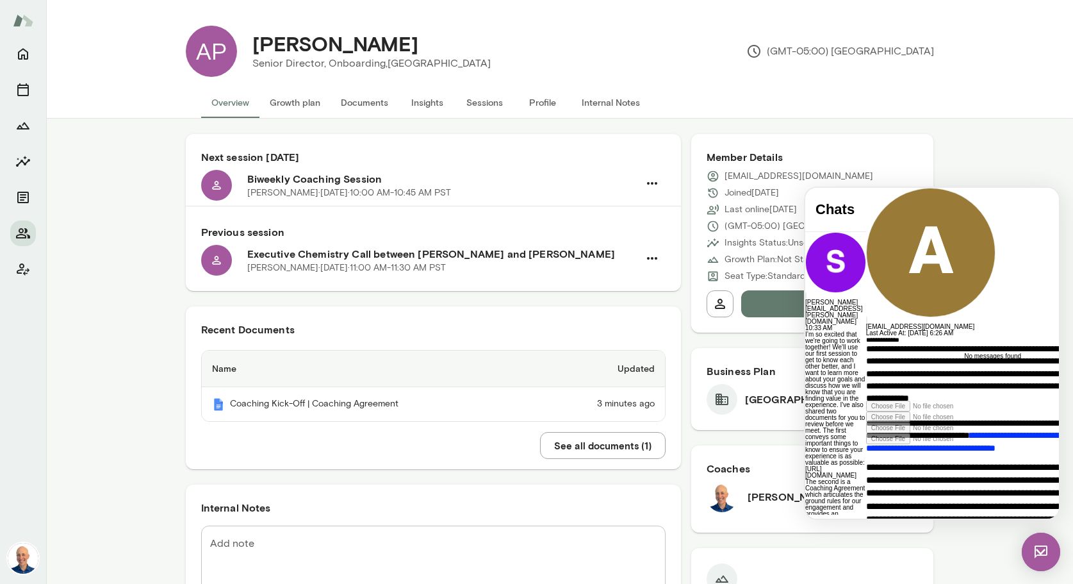
click at [895, 400] on div "**********" at bounding box center [982, 368] width 232 height 64
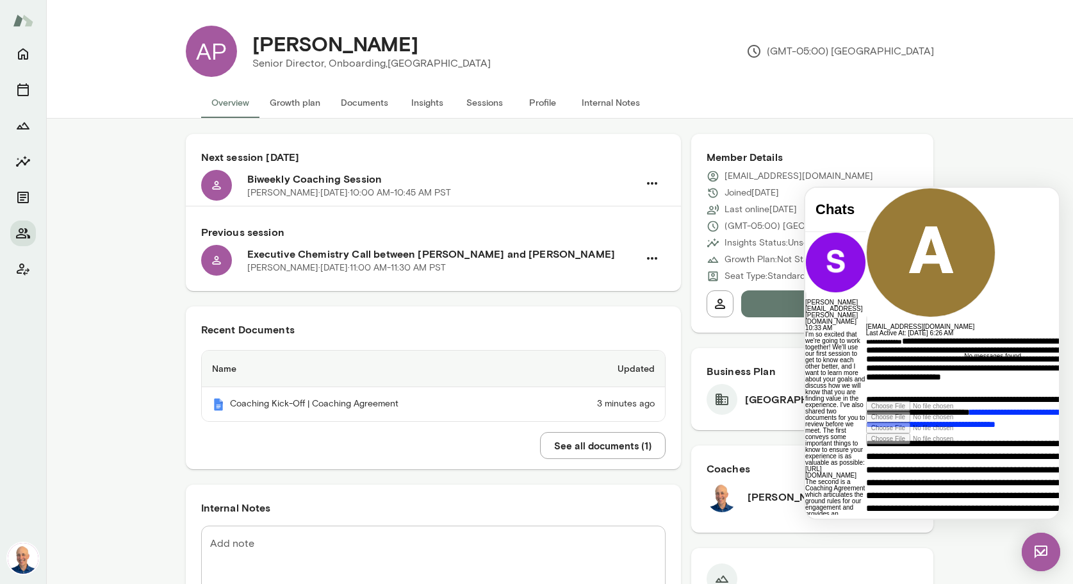
click at [866, 444] on icon at bounding box center [866, 444] width 0 height 0
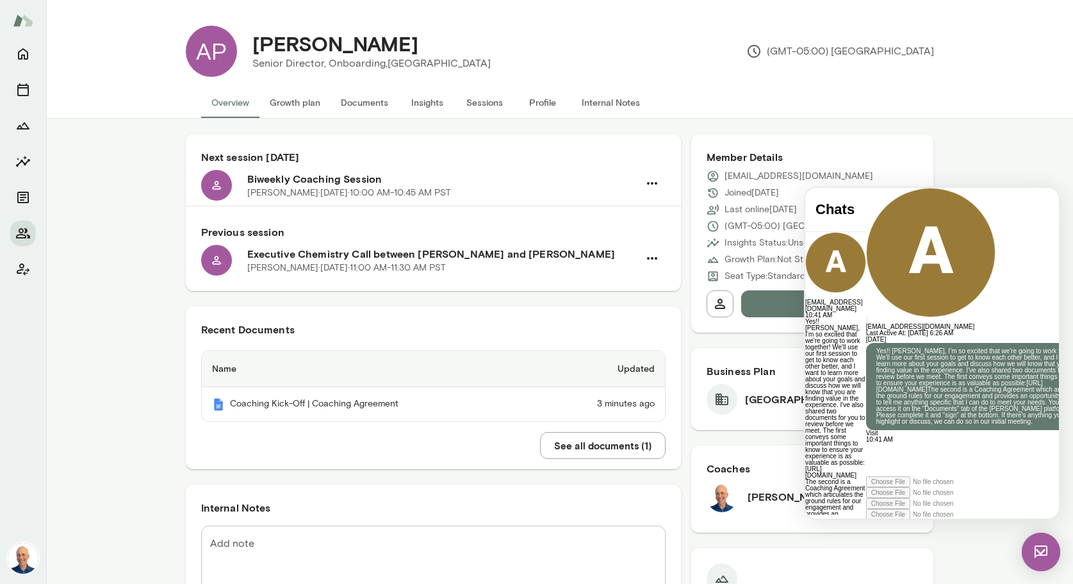
scroll to position [386, 0]
click at [765, 192] on p "Joined [DATE]" at bounding box center [751, 192] width 54 height 13
click at [1040, 547] on img at bounding box center [1041, 551] width 38 height 38
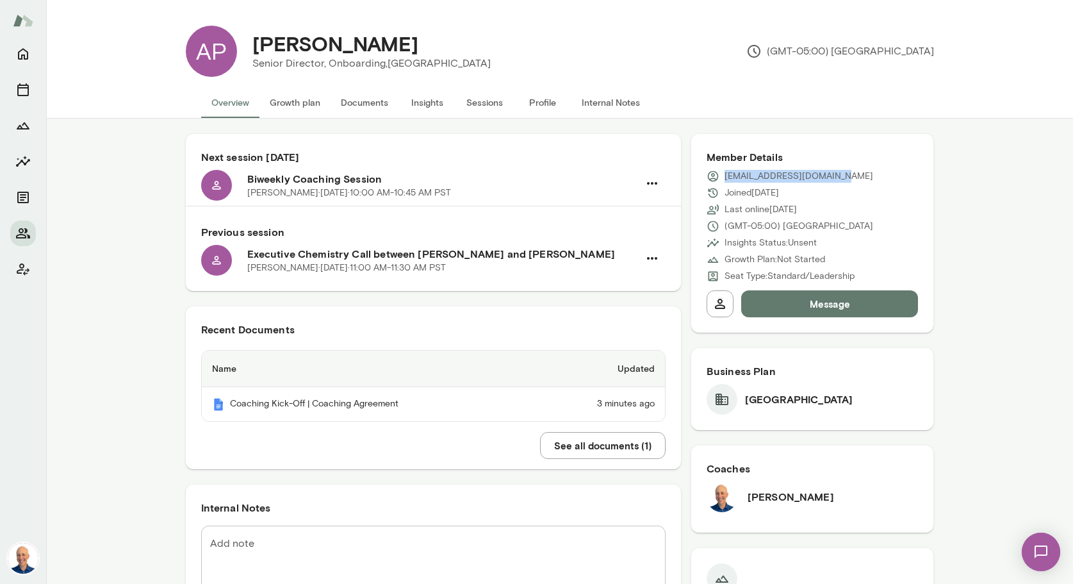
drag, startPoint x: 832, startPoint y: 177, endPoint x: 734, endPoint y: 178, distance: 98.0
click at [724, 176] on p "[EMAIL_ADDRESS][DOMAIN_NAME]" at bounding box center [798, 176] width 149 height 13
copy p "[EMAIL_ADDRESS][DOMAIN_NAME]"
click at [26, 232] on icon "Members" at bounding box center [23, 233] width 14 height 10
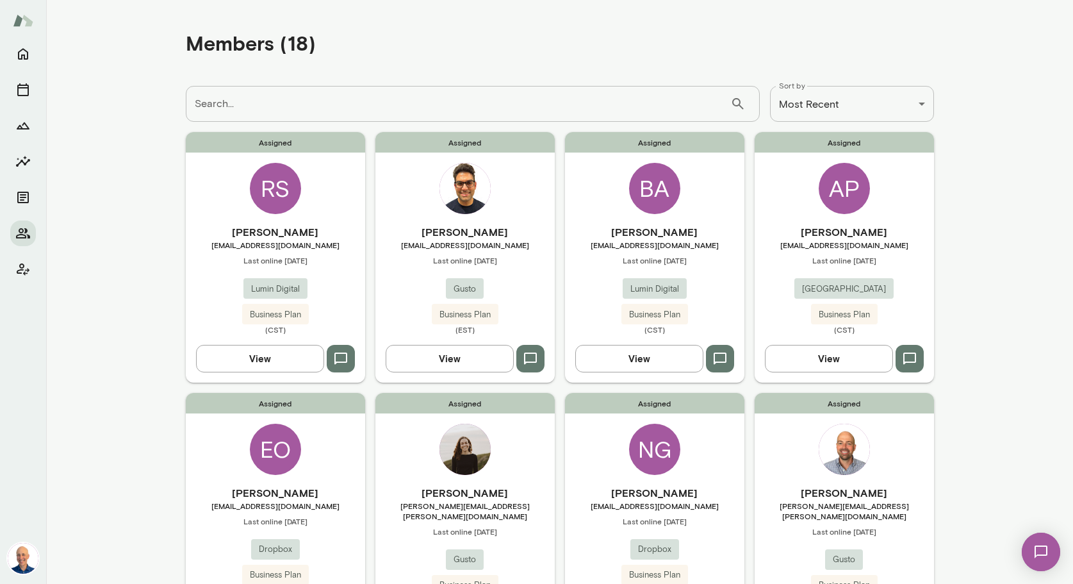
click at [215, 200] on div "Assigned RS [PERSON_NAME] [EMAIL_ADDRESS][DOMAIN_NAME] Last online [DATE] Lumin…" at bounding box center [275, 257] width 179 height 250
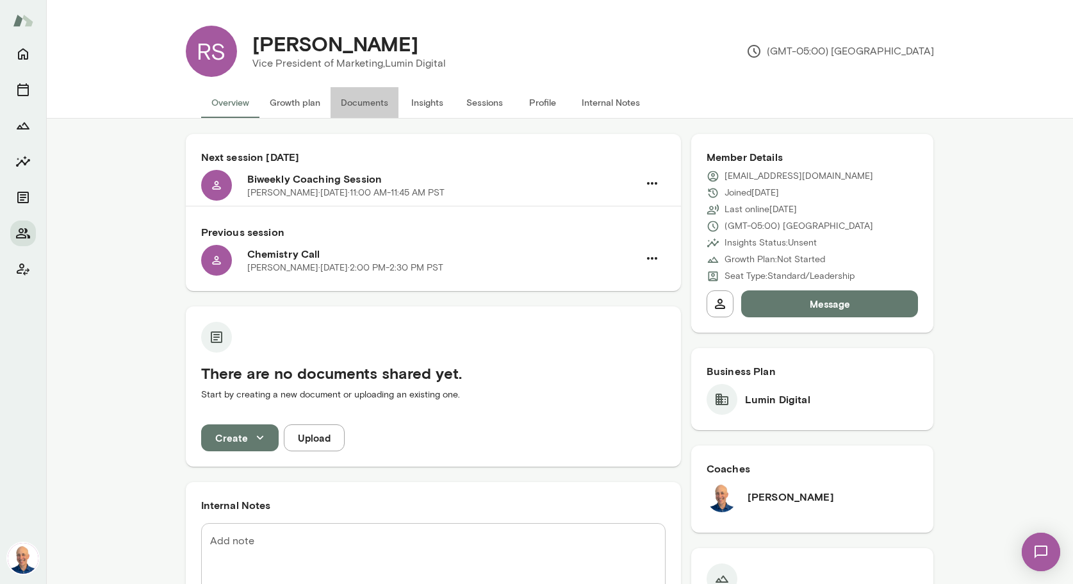
click at [359, 106] on button "Documents" at bounding box center [365, 102] width 68 height 31
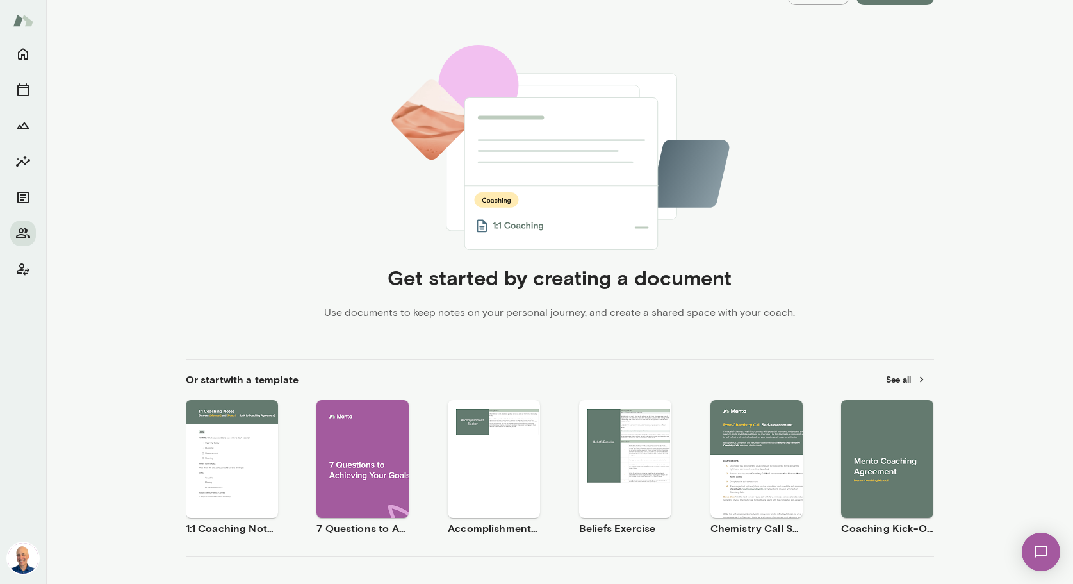
scroll to position [235, 0]
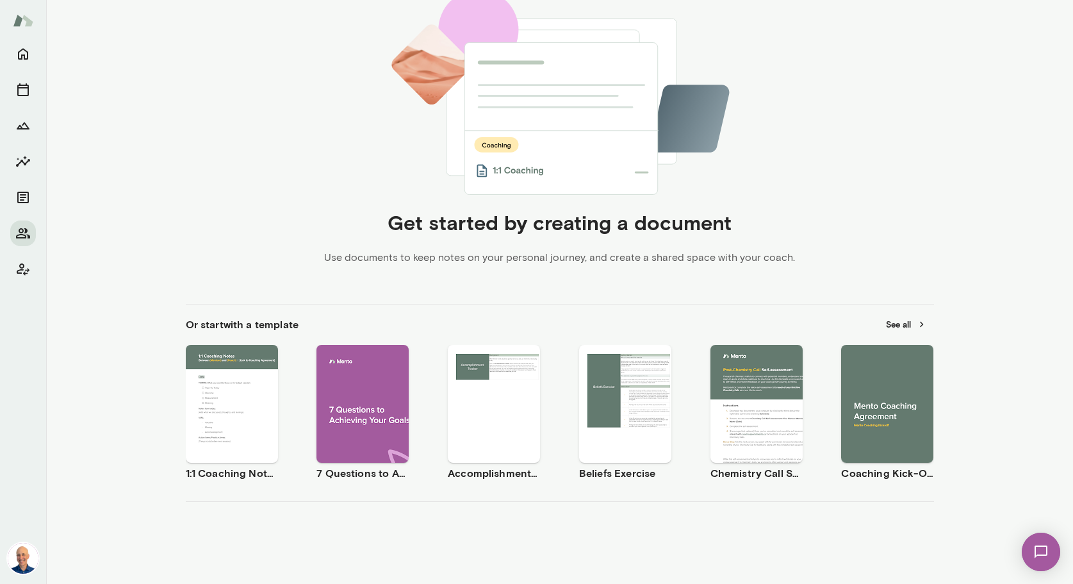
click at [907, 389] on span "Use template" at bounding box center [895, 393] width 47 height 10
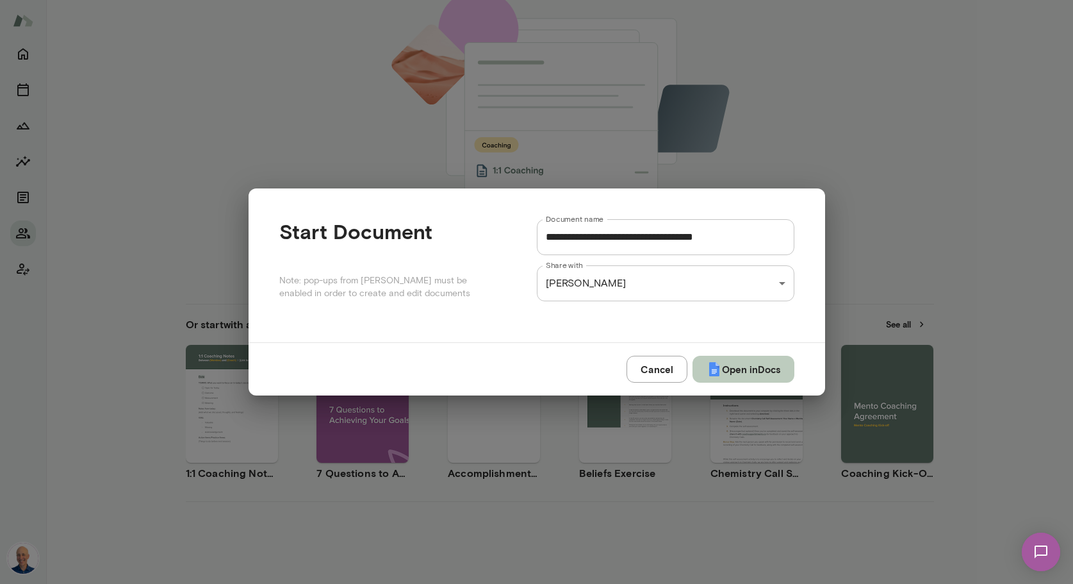
click at [751, 371] on button "Open in Docs" at bounding box center [743, 368] width 102 height 27
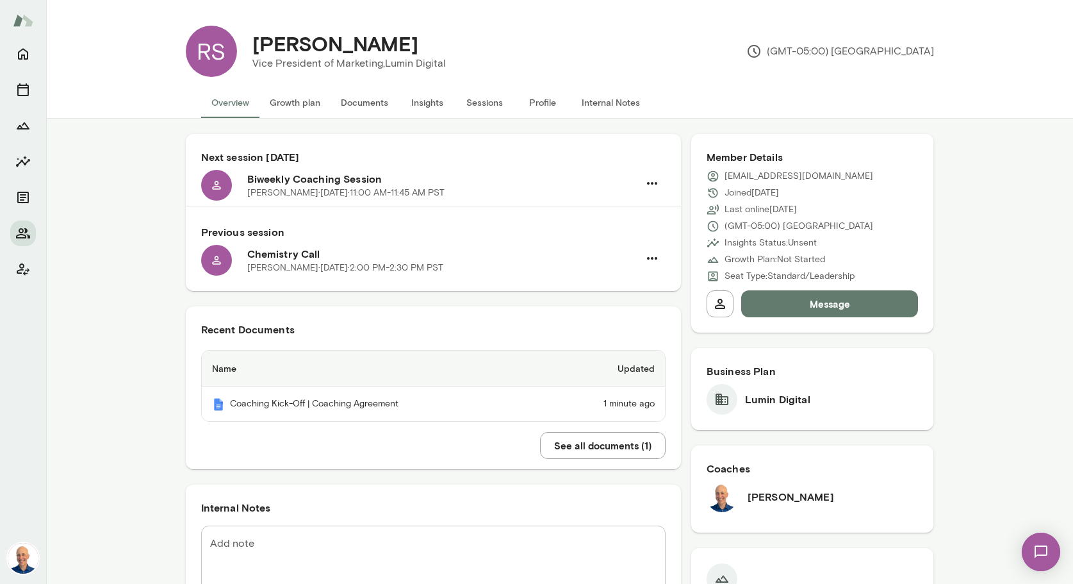
click at [842, 300] on button "Message" at bounding box center [829, 303] width 177 height 27
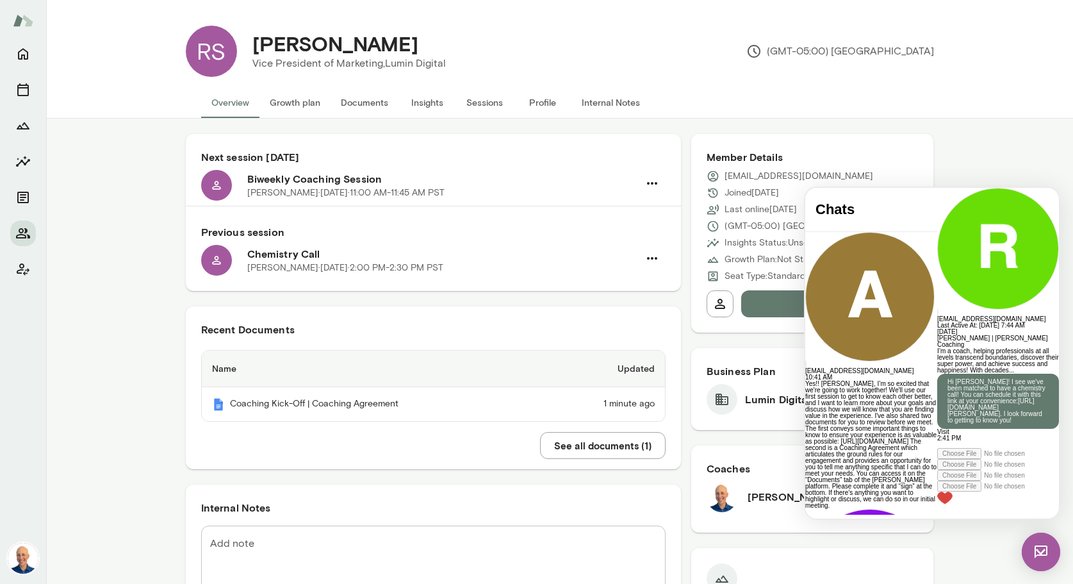
scroll to position [156, 0]
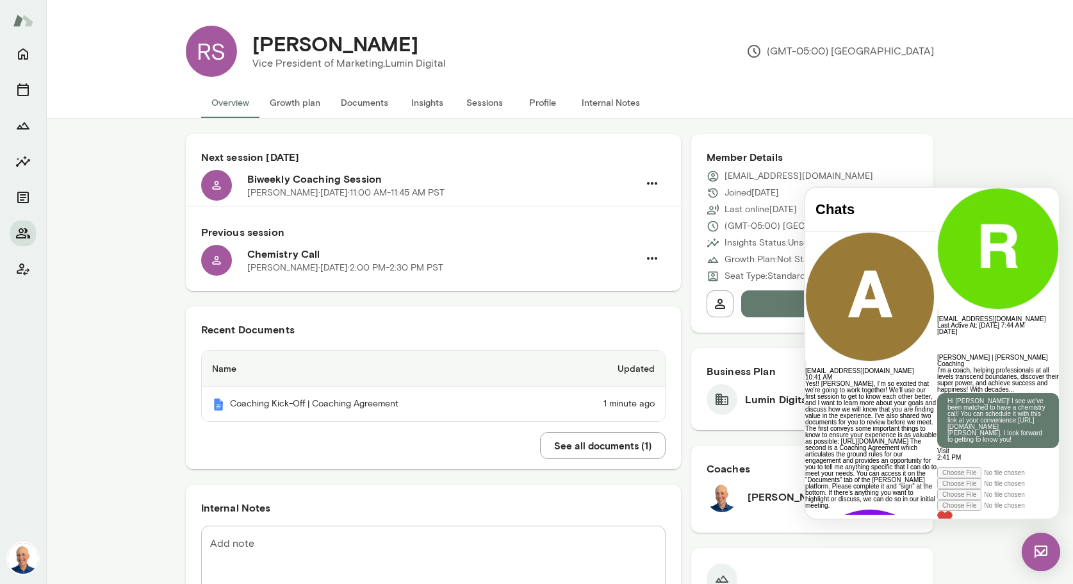
drag, startPoint x: 947, startPoint y: 314, endPoint x: 1002, endPoint y: 366, distance: 74.8
click at [1002, 398] on p "Hi Ryan! I see we've been matched to have a chemistry call! You can schedule it…" at bounding box center [997, 420] width 101 height 45
copy p "I see we've been matched to have a chemistry call! You can schedule it with thi…"
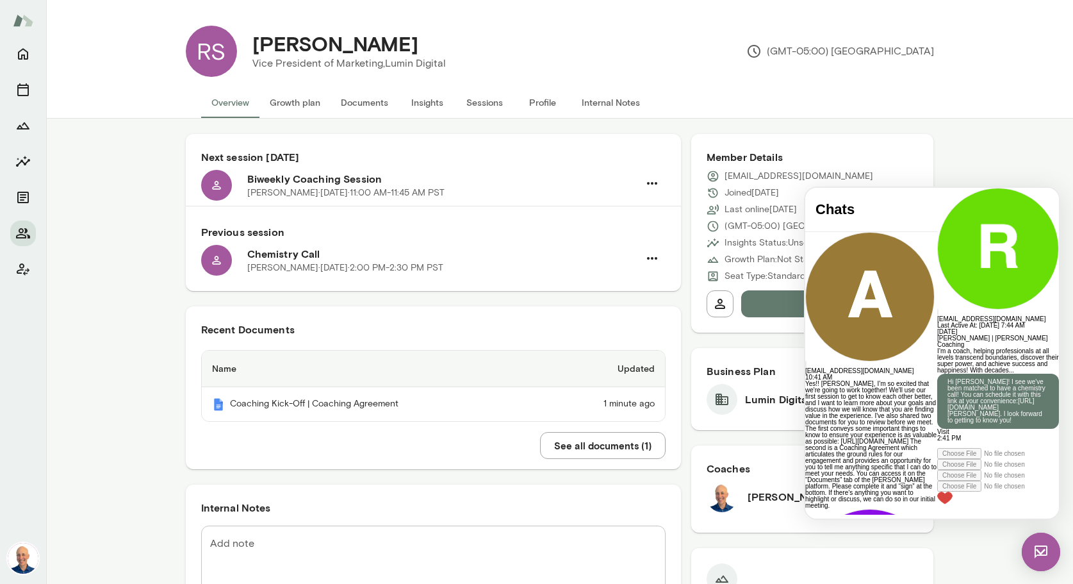
click at [937, 448] on div at bounding box center [998, 444] width 122 height 6
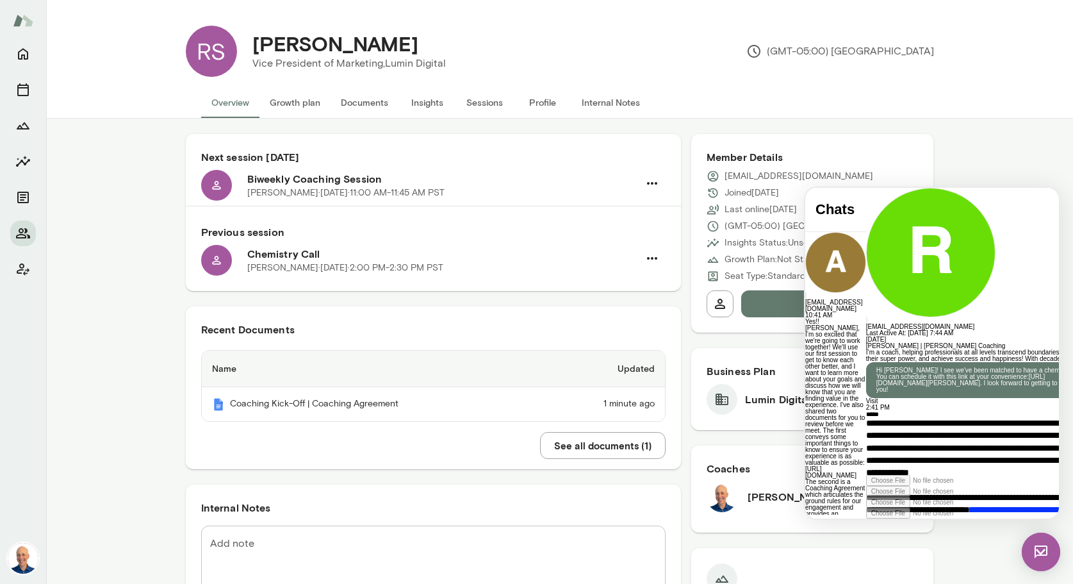
scroll to position [0, 0]
click at [888, 433] on div "**********" at bounding box center [982, 443] width 232 height 64
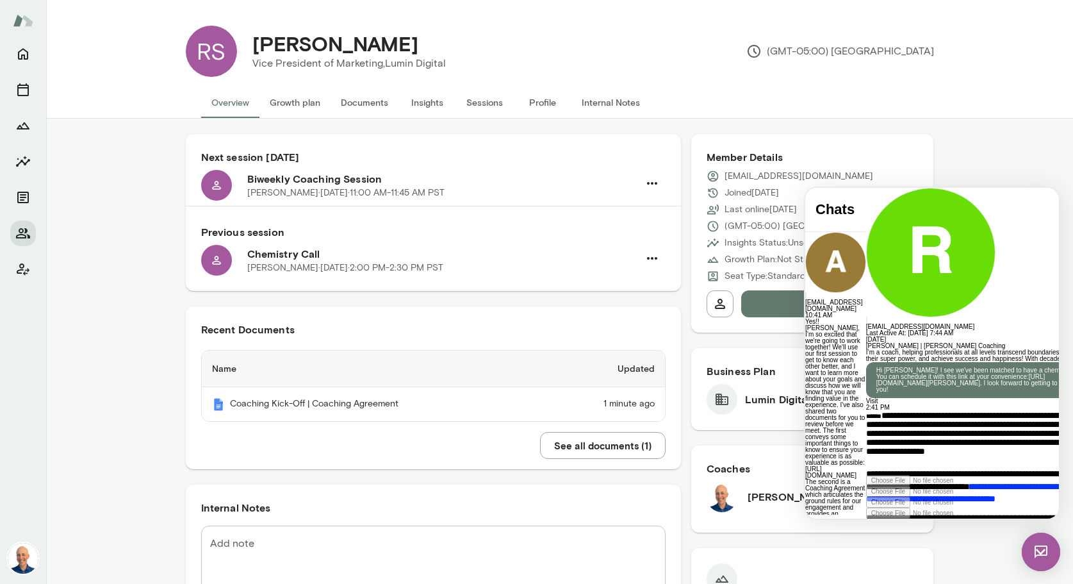
scroll to position [247, 0]
click at [893, 511] on p "**********" at bounding box center [982, 556] width 232 height 91
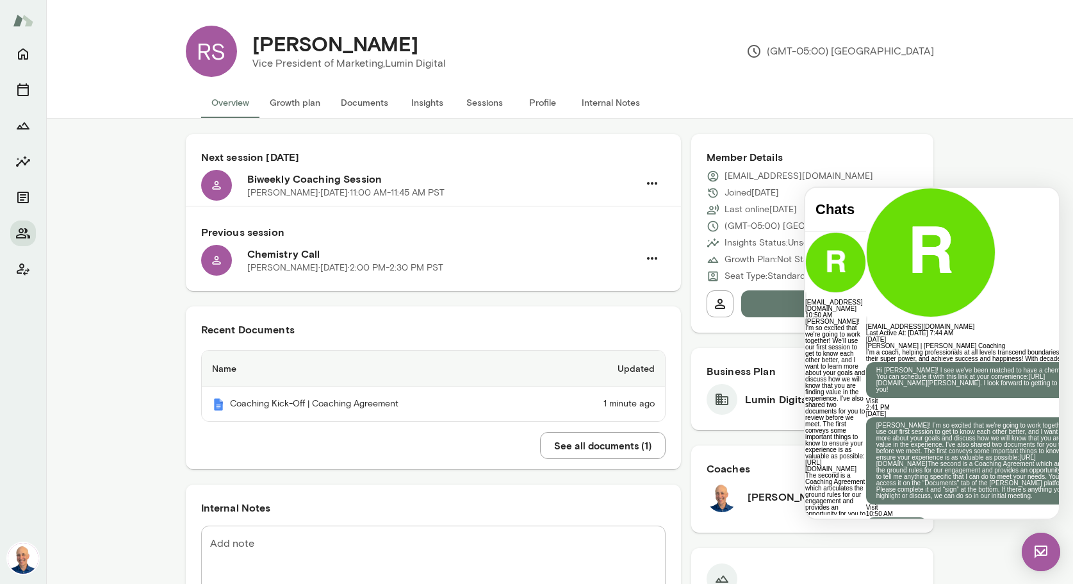
scroll to position [774, 0]
click at [1040, 551] on img at bounding box center [1041, 551] width 38 height 38
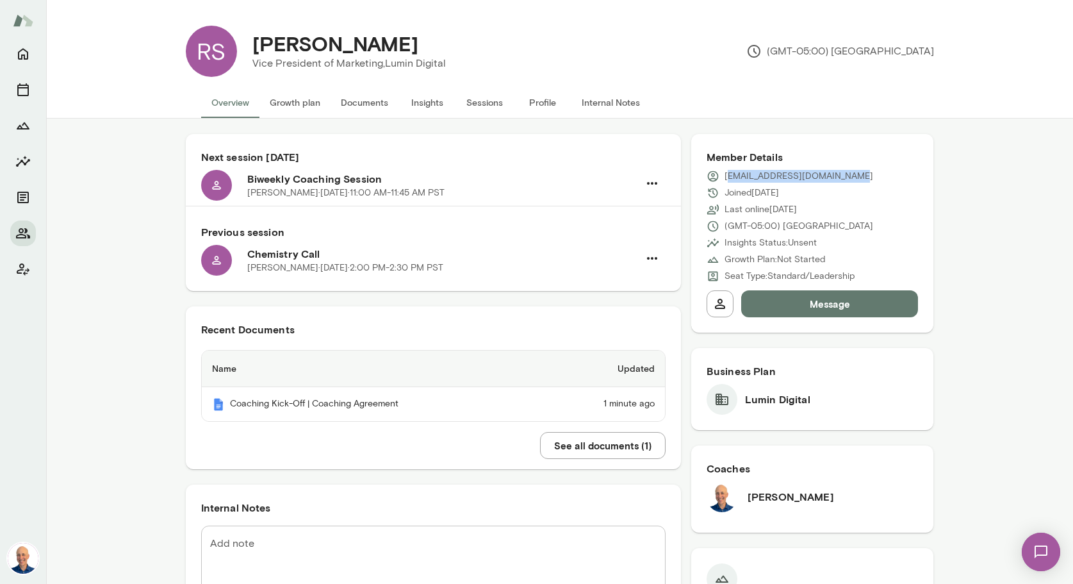
drag, startPoint x: 838, startPoint y: 176, endPoint x: 726, endPoint y: 177, distance: 112.7
click at [726, 177] on p "rspaulding@lumindigital.com" at bounding box center [798, 176] width 149 height 13
click at [840, 180] on div "rspaulding@lumindigital.com" at bounding box center [812, 176] width 212 height 13
drag, startPoint x: 840, startPoint y: 176, endPoint x: 724, endPoint y: 176, distance: 115.9
click at [724, 176] on div "rspaulding@lumindigital.com" at bounding box center [812, 176] width 212 height 13
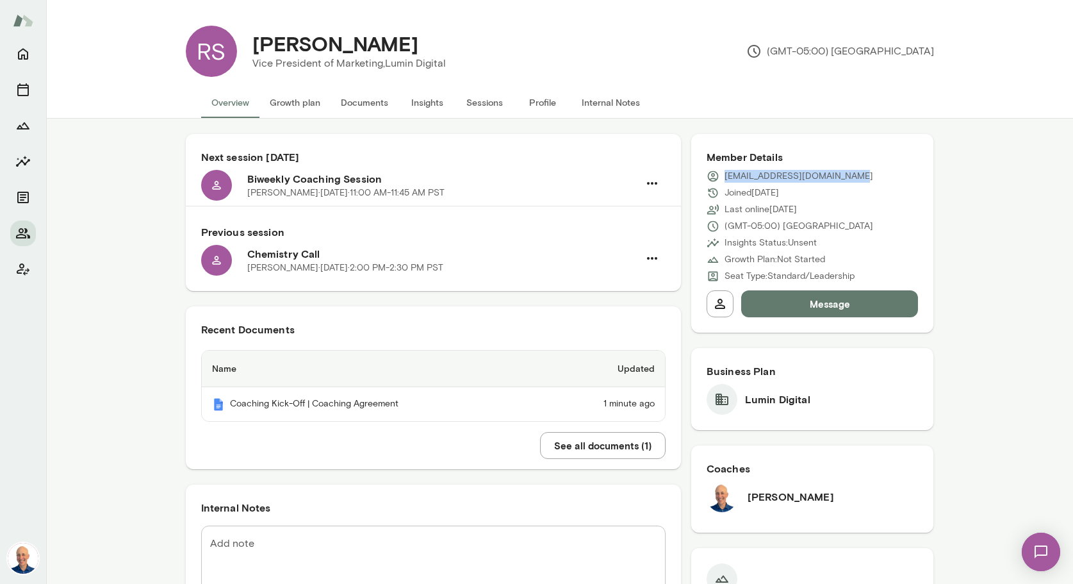
copy p "rspaulding@lumindigital.com"
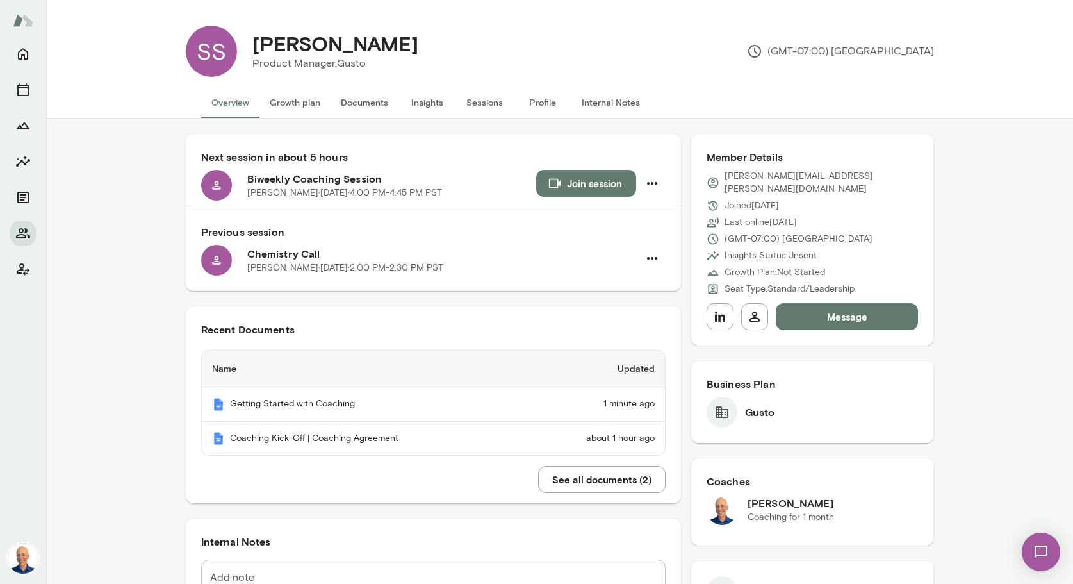
scroll to position [1, 0]
